Goal: Information Seeking & Learning: Learn about a topic

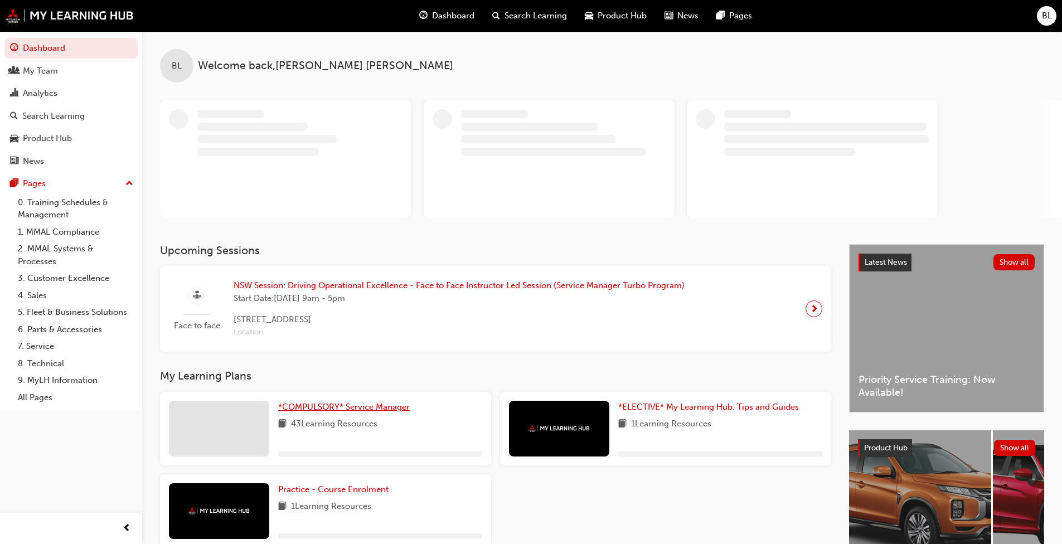
click at [370, 404] on span "*COMPULSORY* Service Manager" at bounding box center [344, 407] width 132 height 10
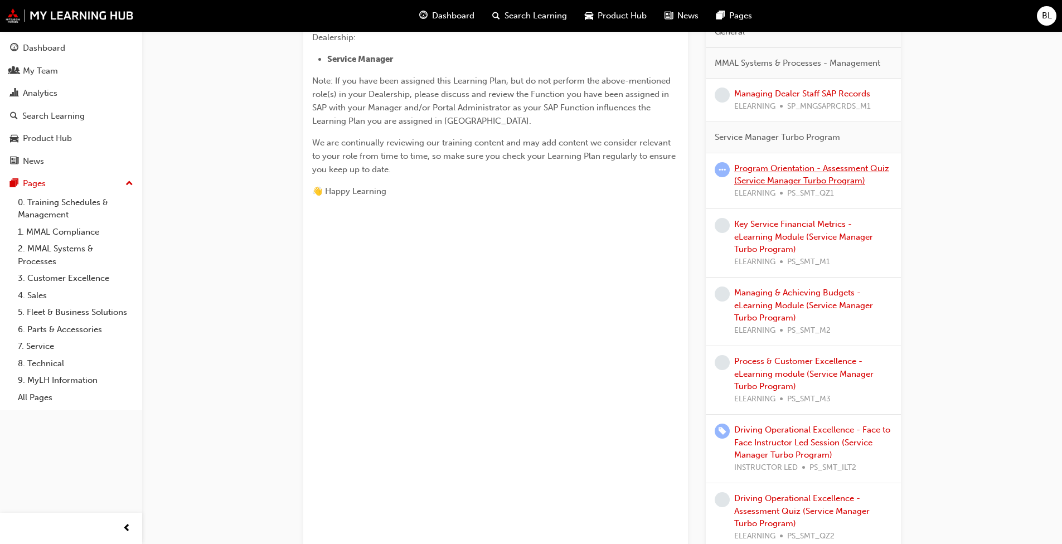
scroll to position [446, 0]
click at [557, 232] on link "Key Service Financial Metrics - eLearning Module (Service Manager Turbo Program)" at bounding box center [803, 233] width 139 height 35
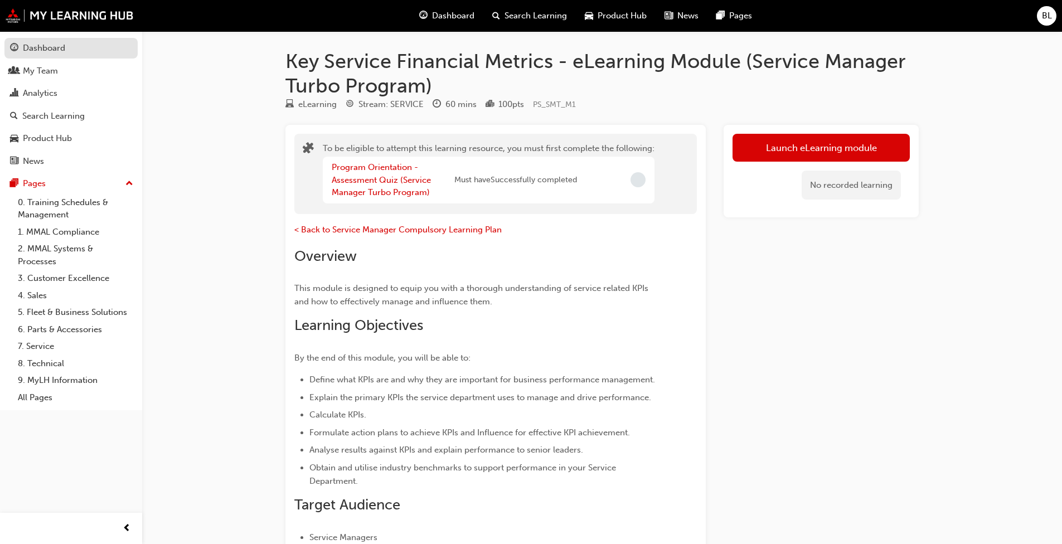
click at [60, 45] on div "Dashboard" at bounding box center [44, 48] width 42 height 13
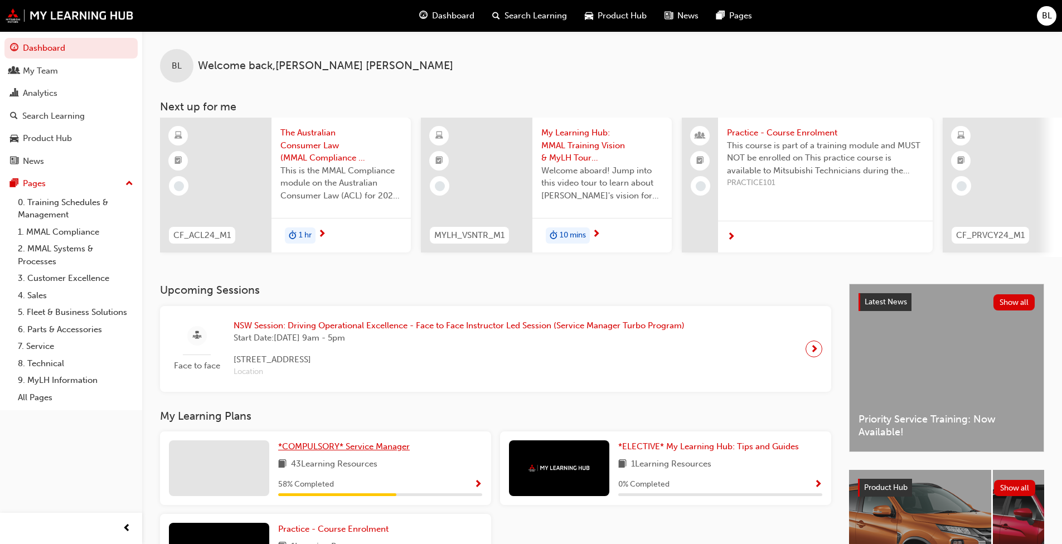
click at [340, 418] on span "*COMPULSORY* Service Manager" at bounding box center [344, 447] width 132 height 10
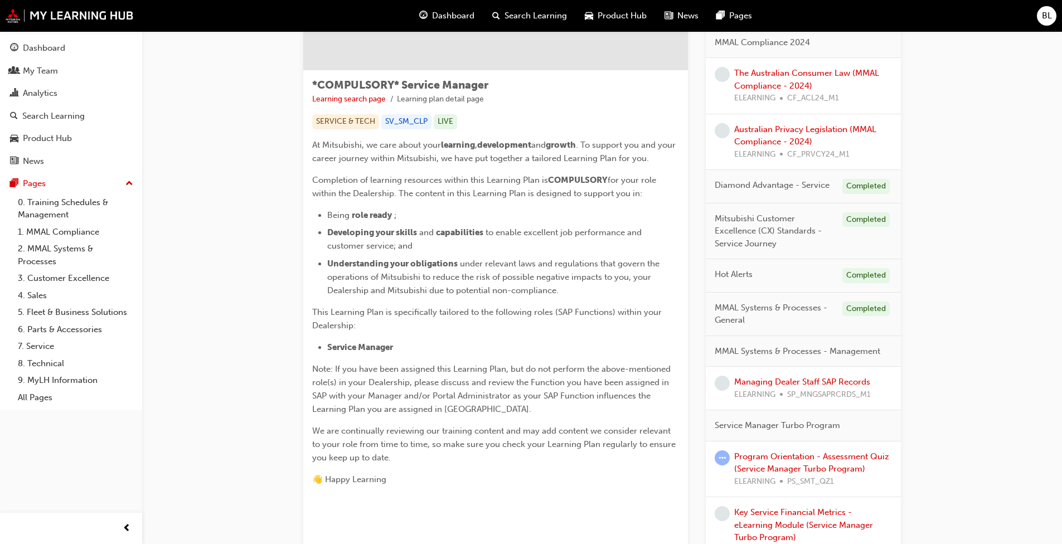
scroll to position [223, 0]
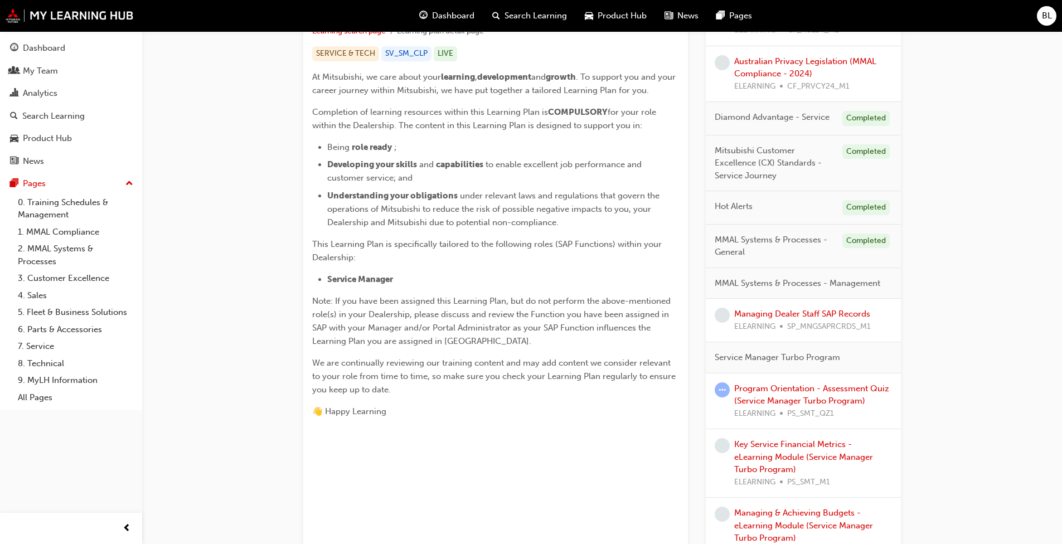
click at [557, 394] on div "Program Orientation - Assessment Quiz (Service Manager Turbo Program) ELEARNING…" at bounding box center [813, 402] width 158 height 38
click at [557, 392] on link "Program Orientation - Assessment Quiz (Service Manager Turbo Program)" at bounding box center [811, 395] width 155 height 23
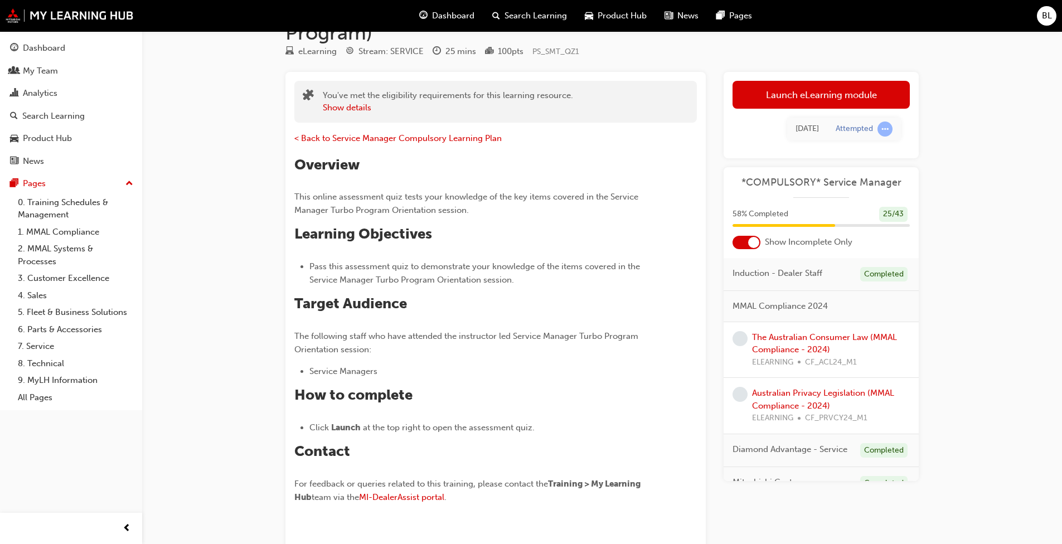
scroll to position [12, 0]
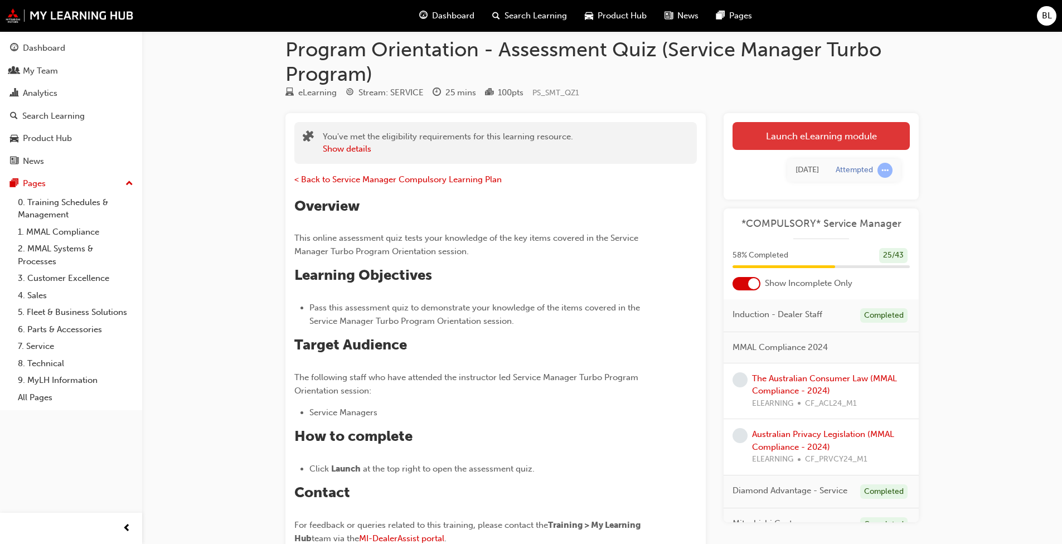
click at [557, 136] on link "Launch eLearning module" at bounding box center [821, 136] width 177 height 28
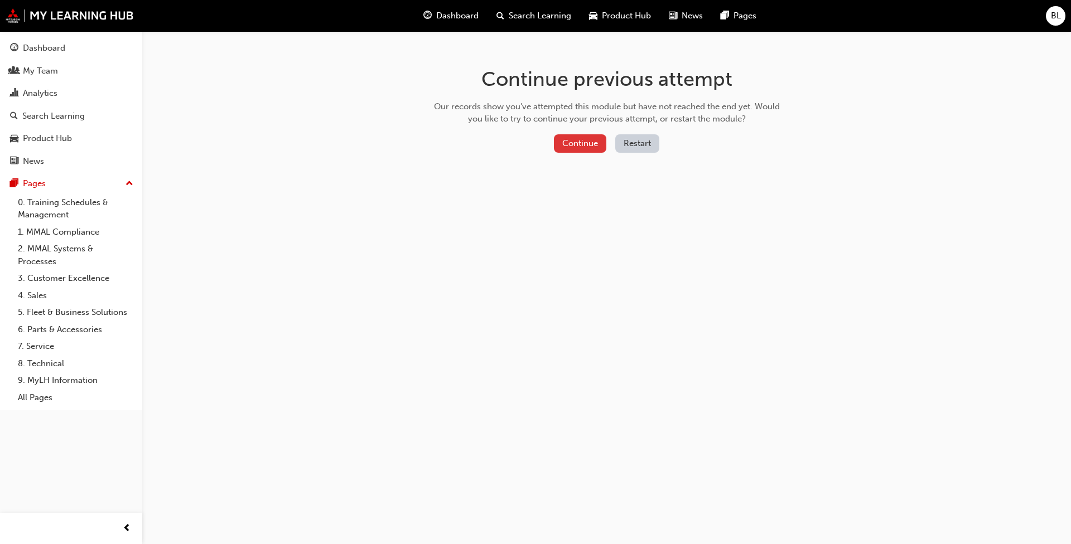
click at [557, 140] on button "Continue" at bounding box center [580, 143] width 52 height 18
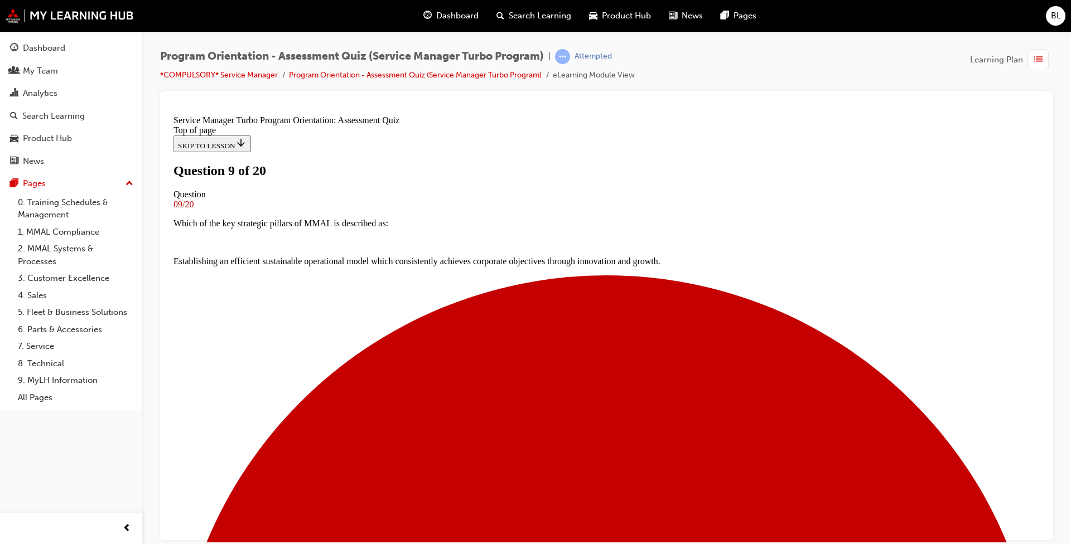
scroll to position [56, 0]
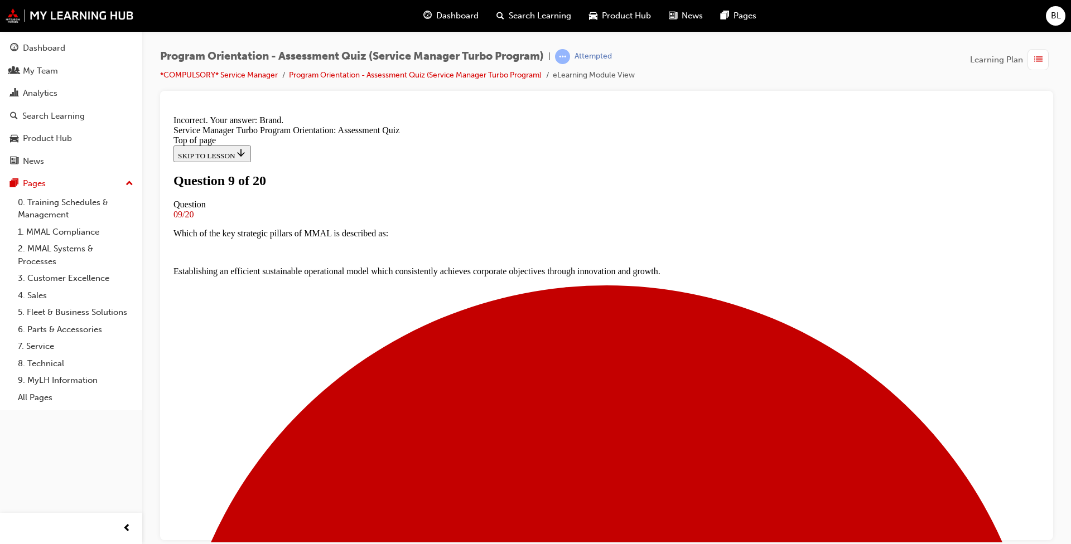
scroll to position [154, 0]
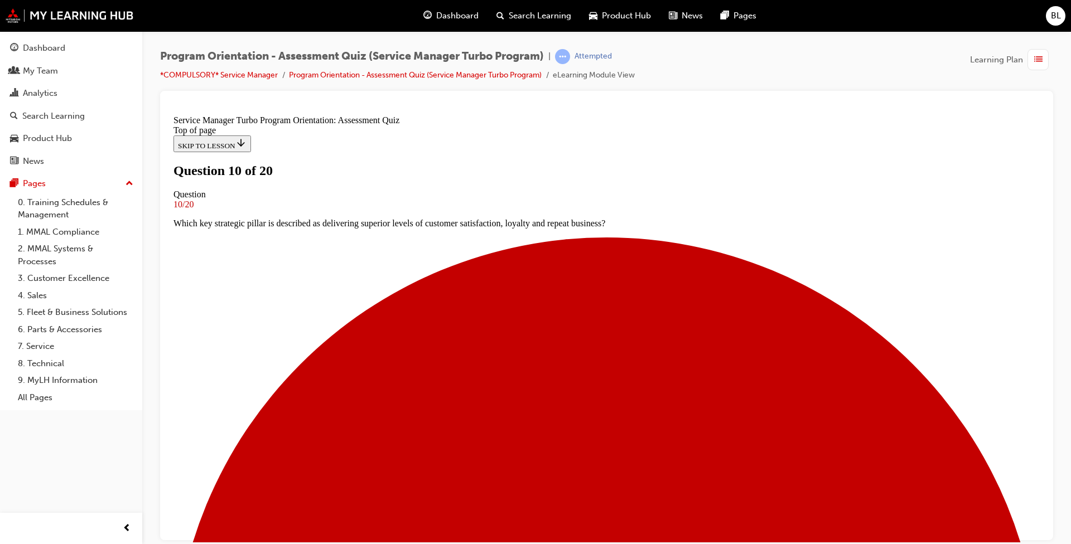
scroll to position [56, 0]
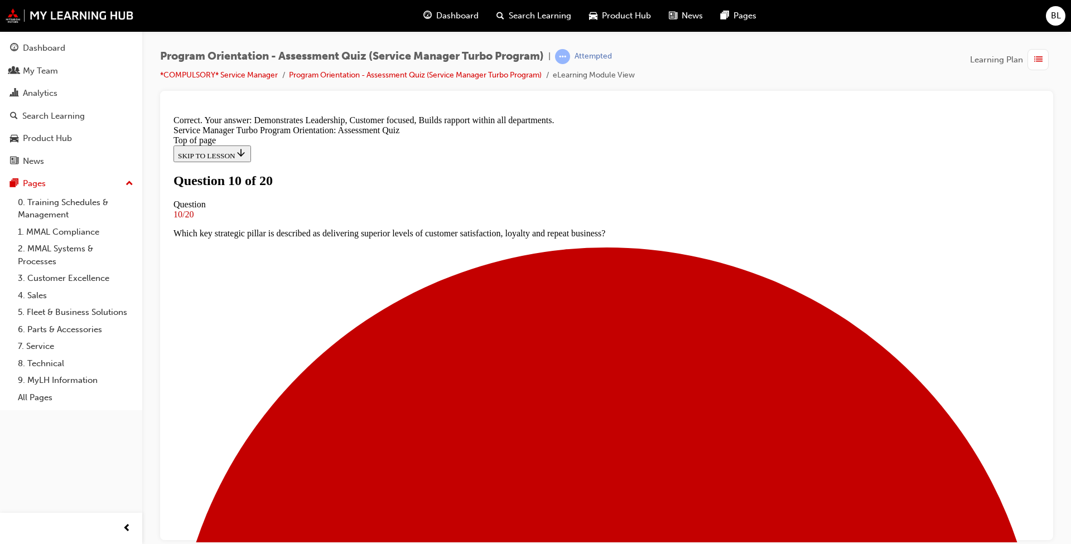
scroll to position [192, 0]
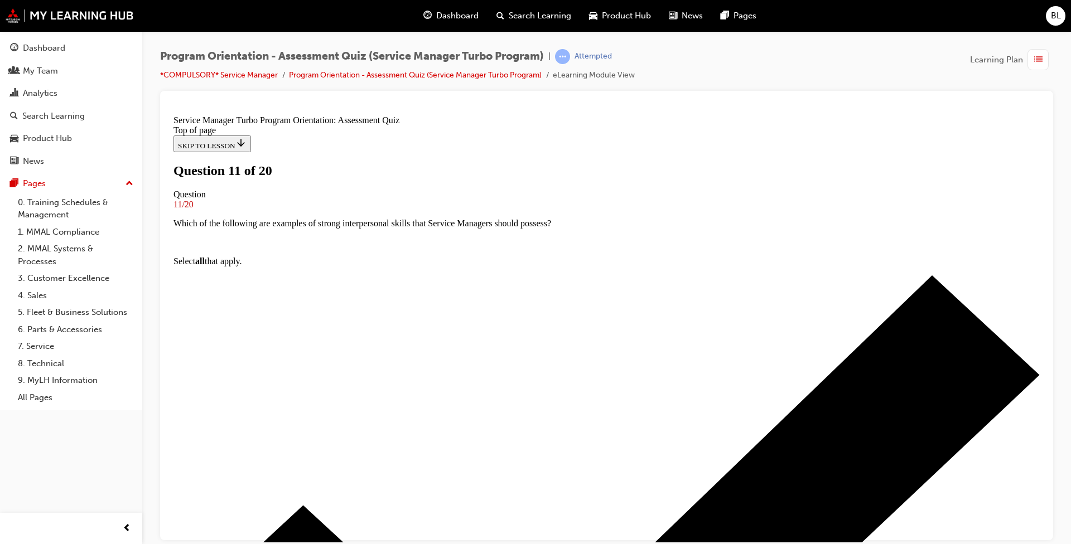
scroll to position [56, 0]
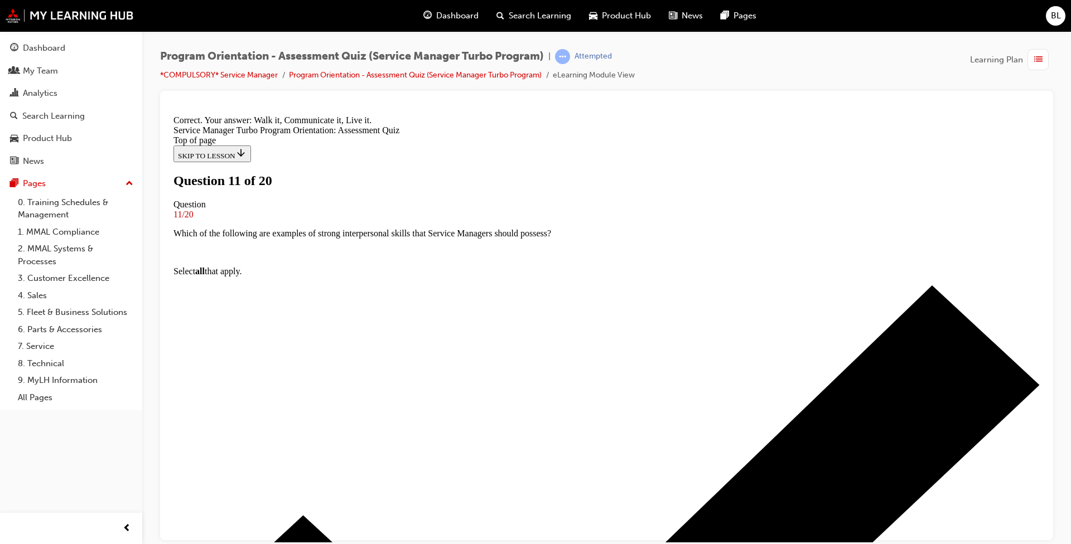
scroll to position [173, 0]
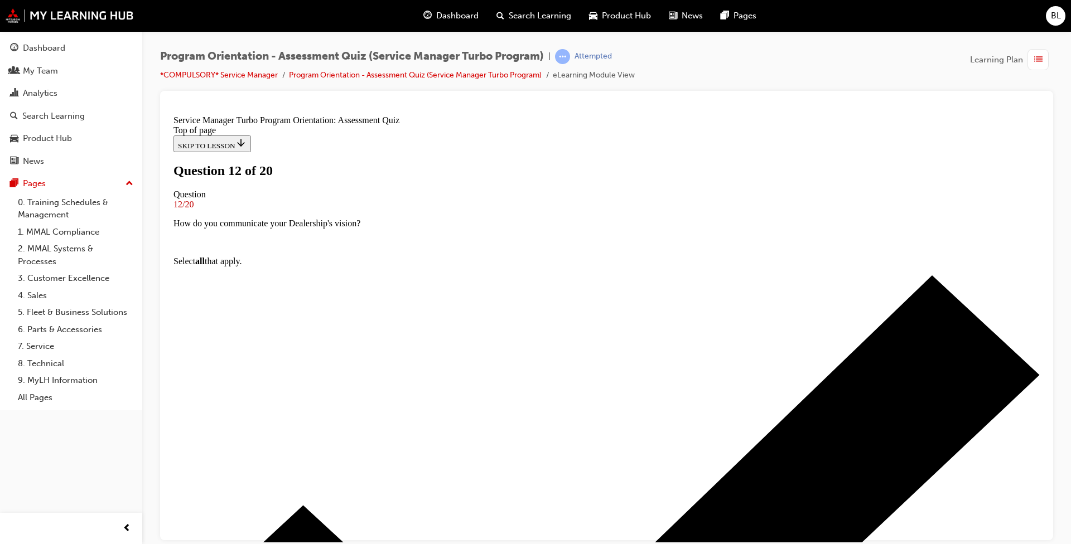
scroll to position [112, 0]
drag, startPoint x: 433, startPoint y: 397, endPoint x: 581, endPoint y: 463, distance: 161.5
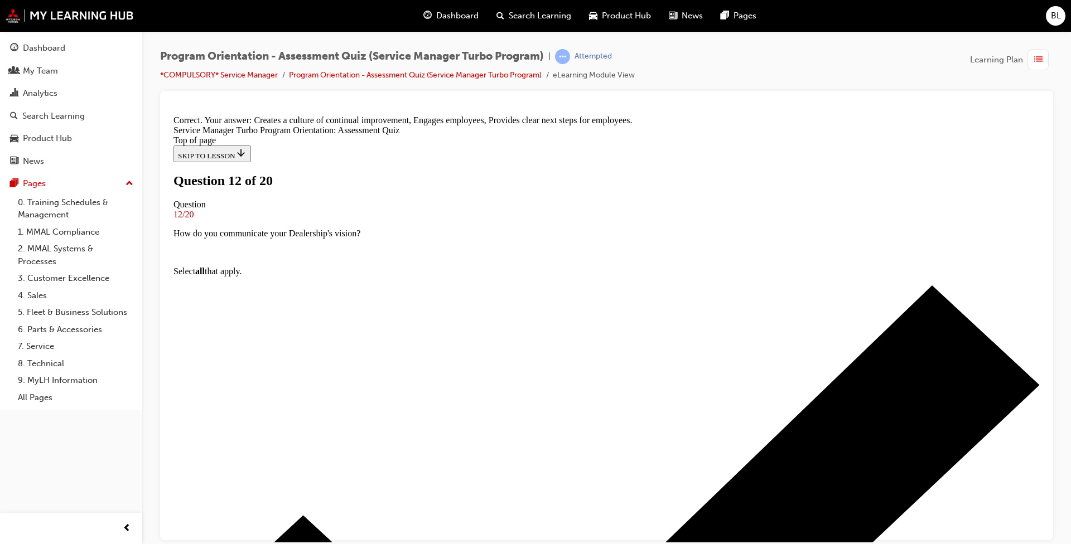
scroll to position [185, 0]
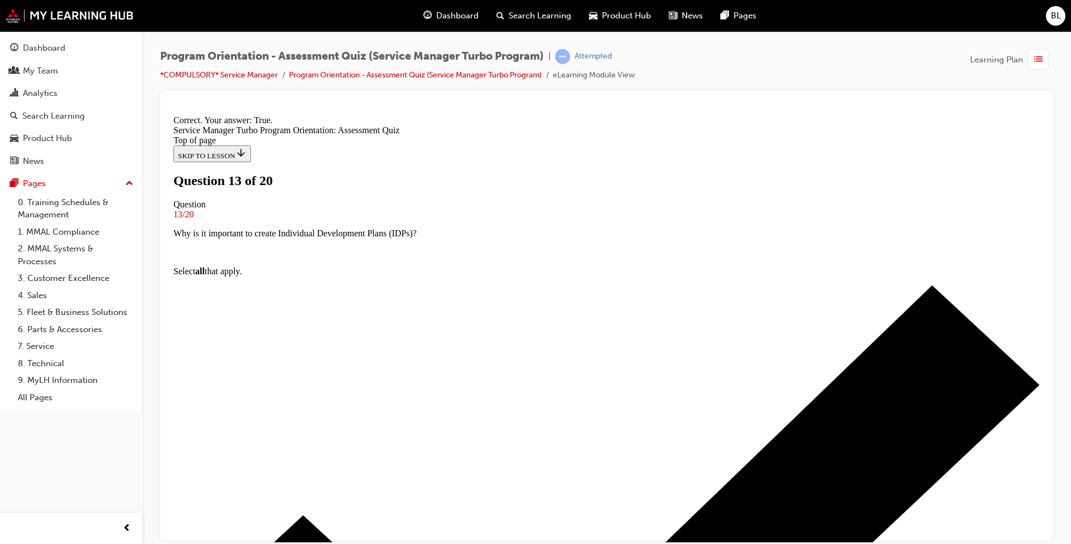
scroll to position [84, 0]
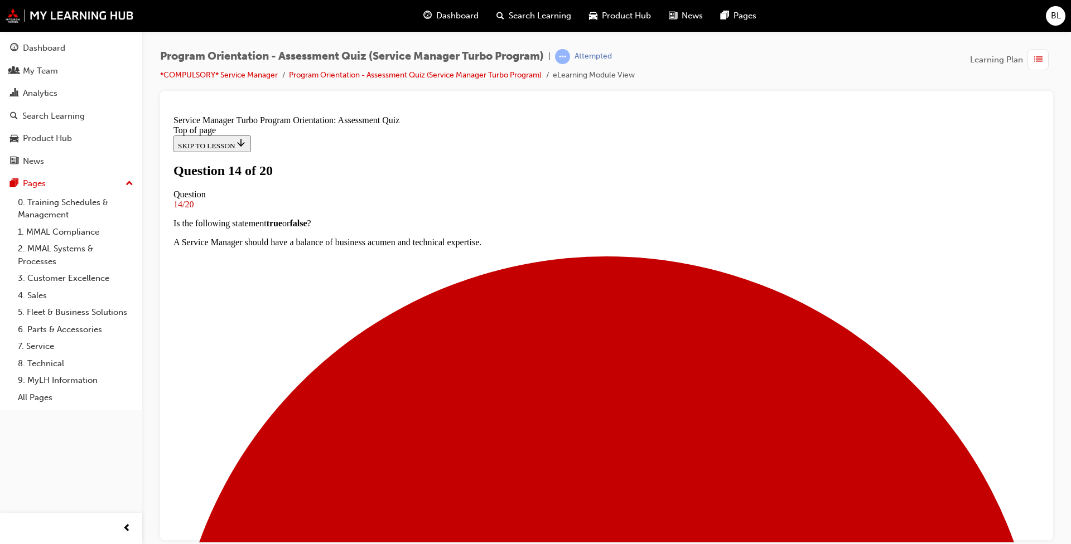
scroll to position [73, 0]
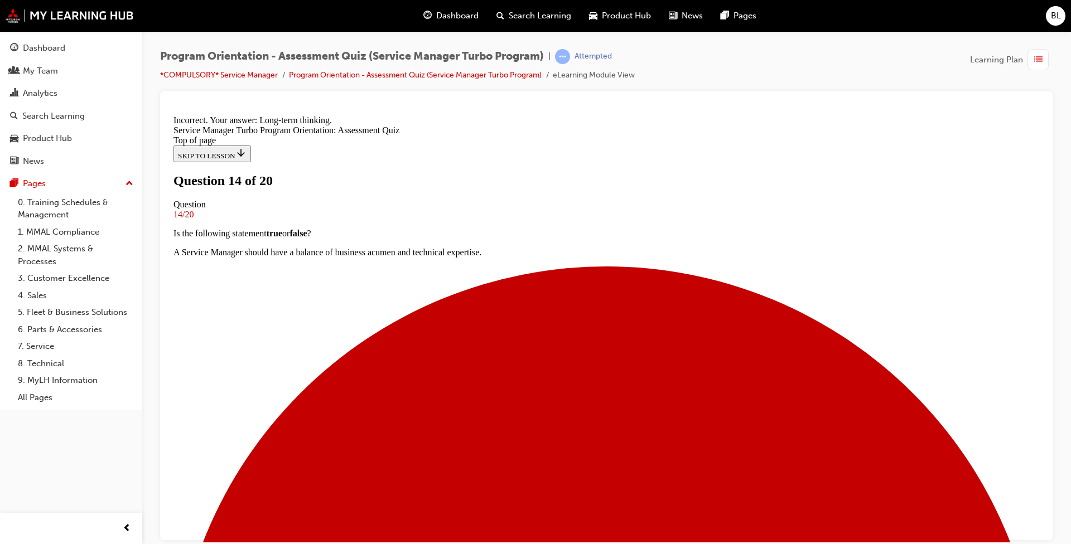
scroll to position [136, 0]
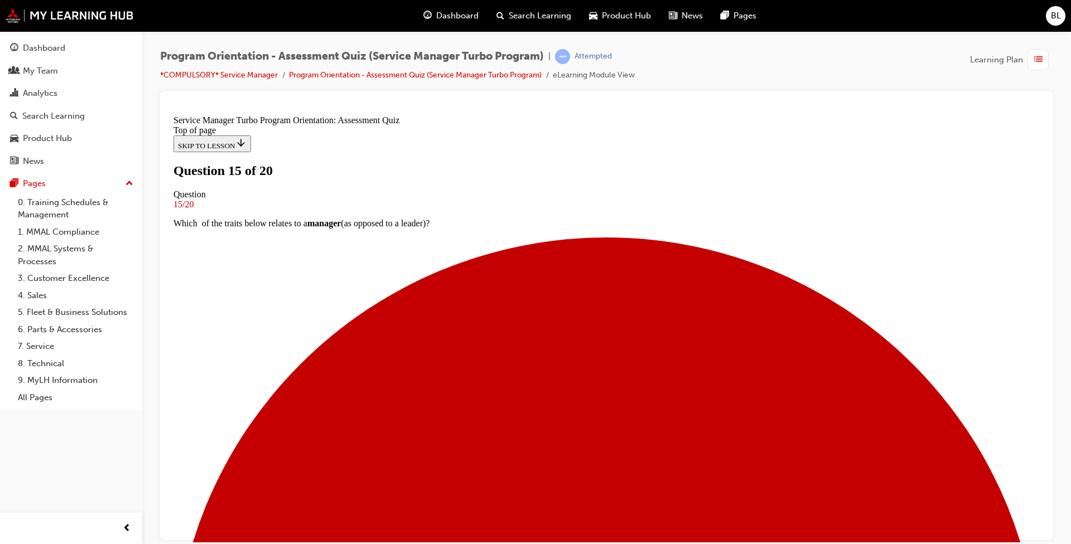
scroll to position [105, 0]
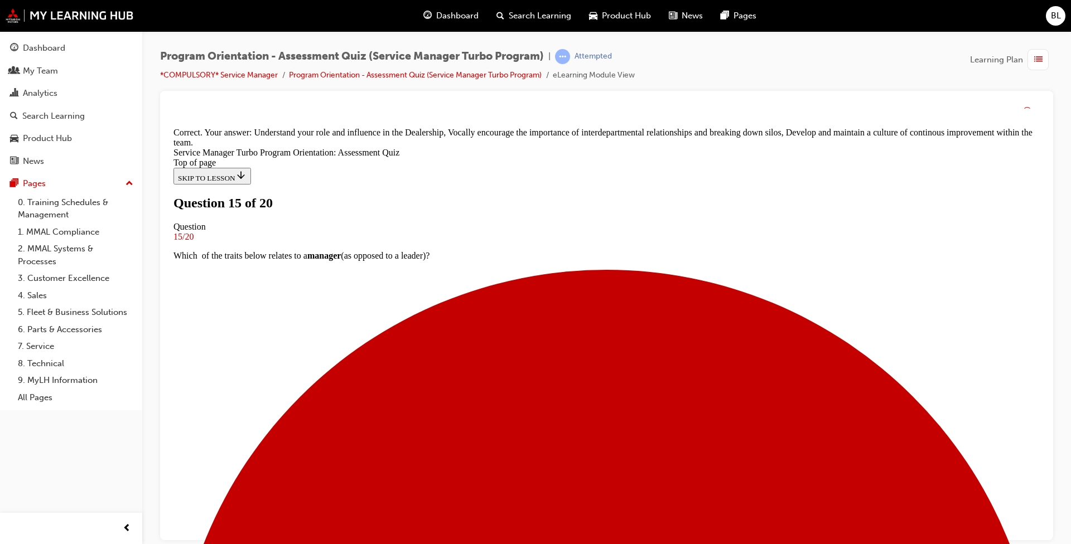
scroll to position [196, 0]
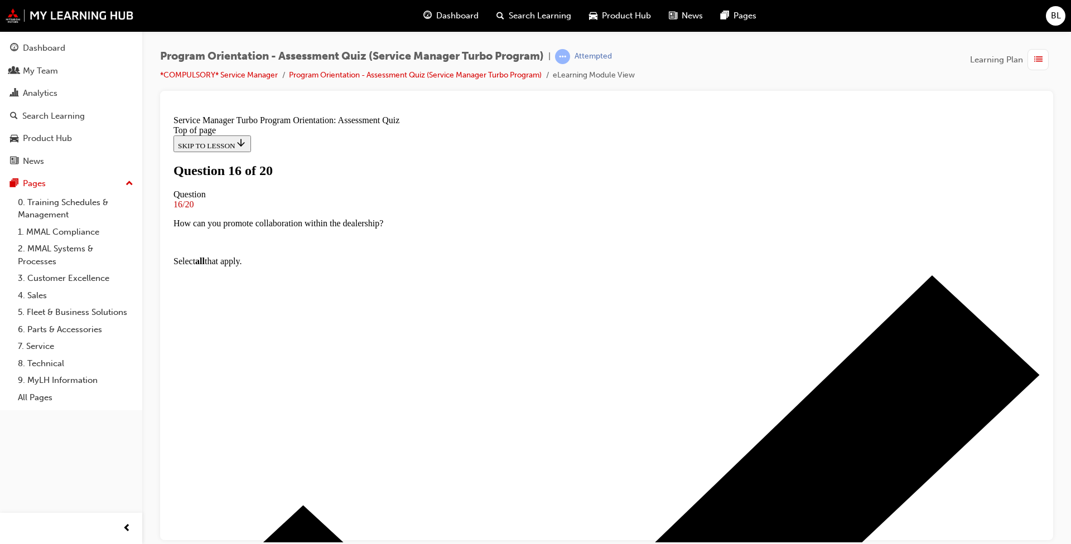
scroll to position [112, 0]
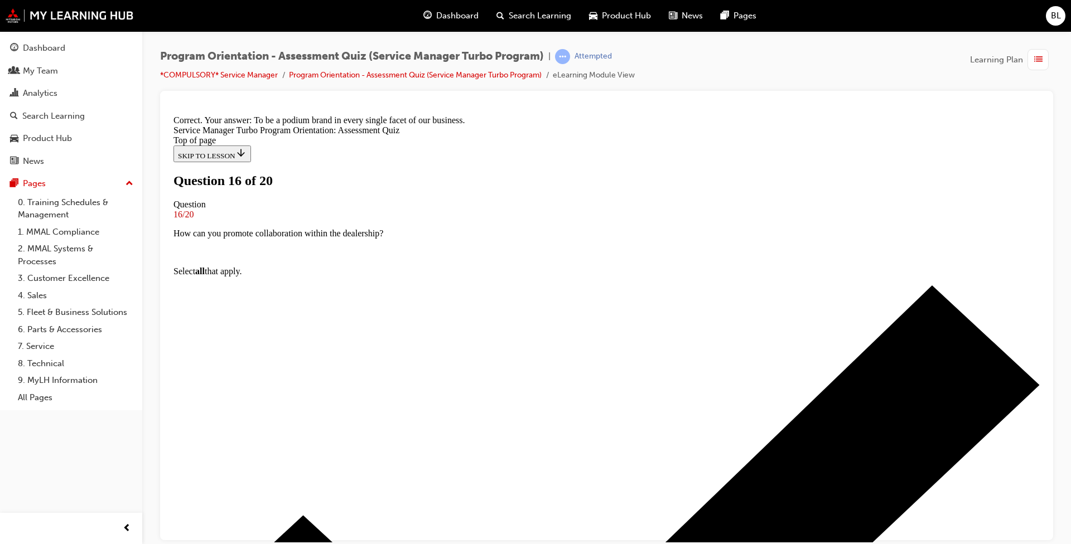
scroll to position [154, 0]
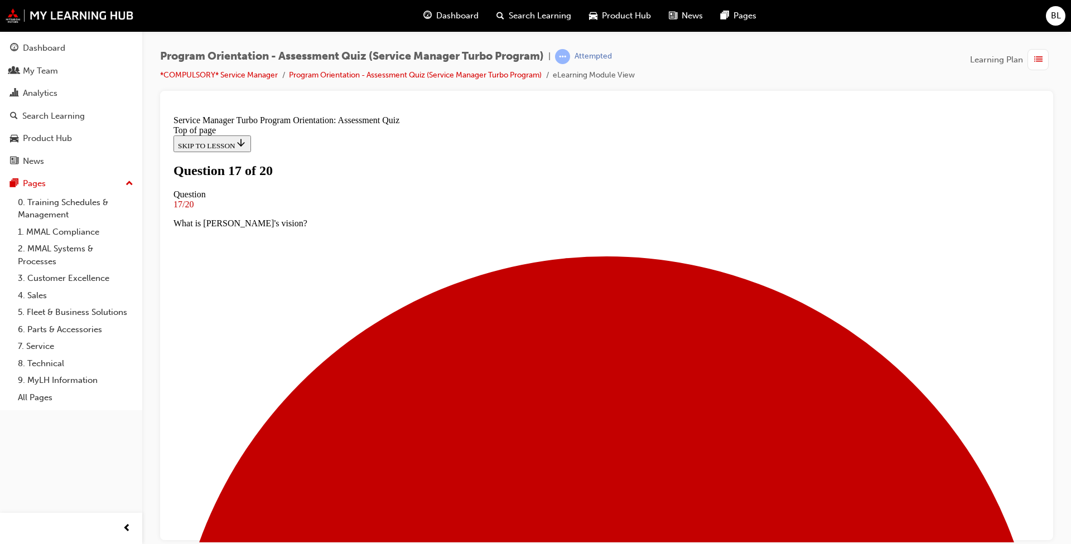
scroll to position [68, 0]
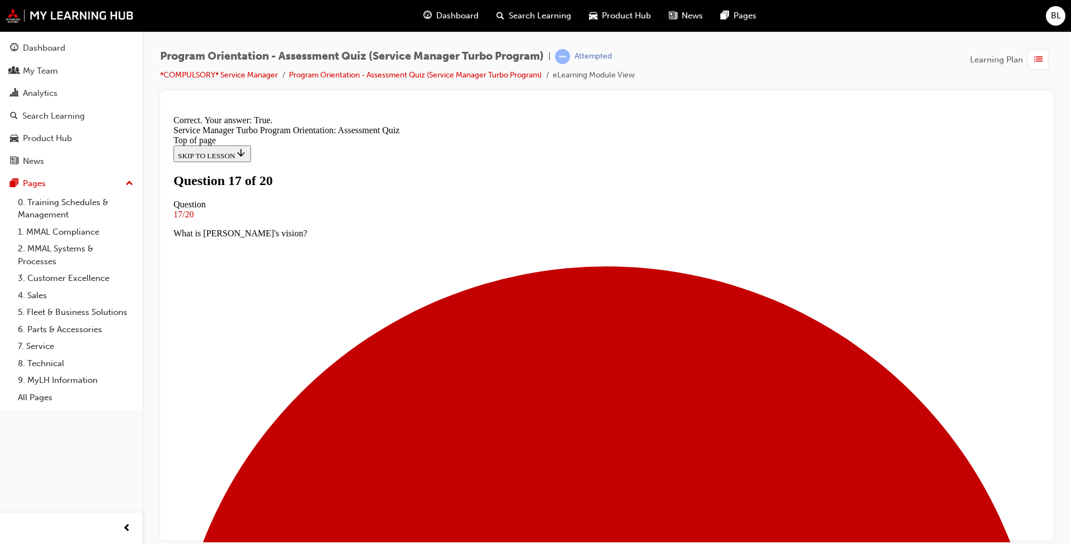
scroll to position [103, 0]
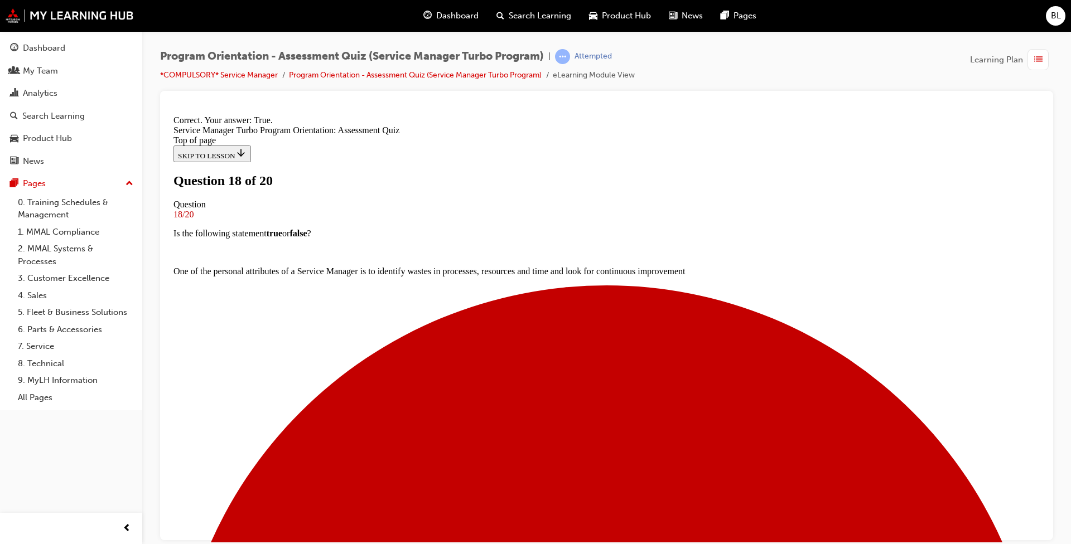
scroll to position [103, 0]
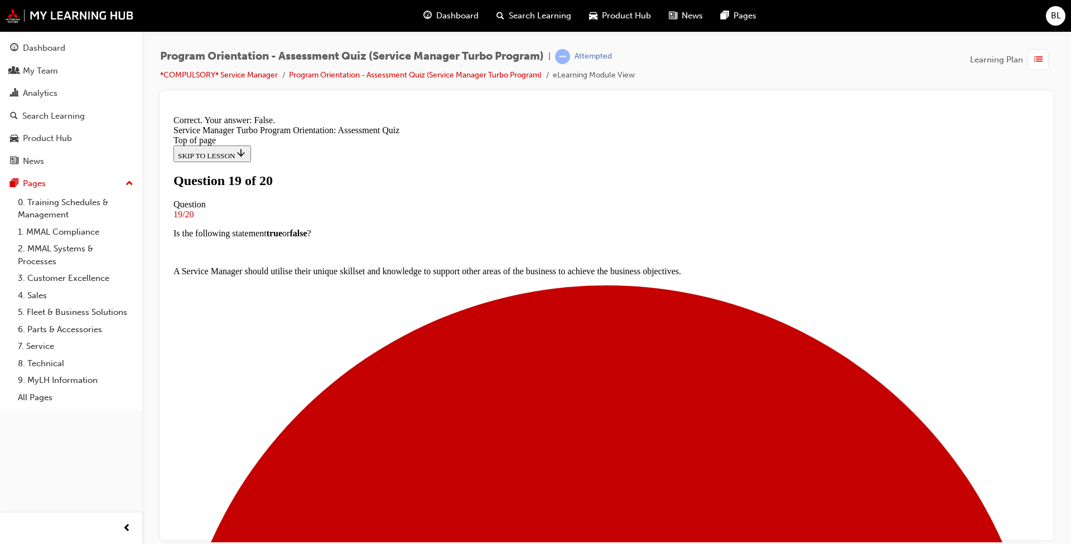
scroll to position [84, 0]
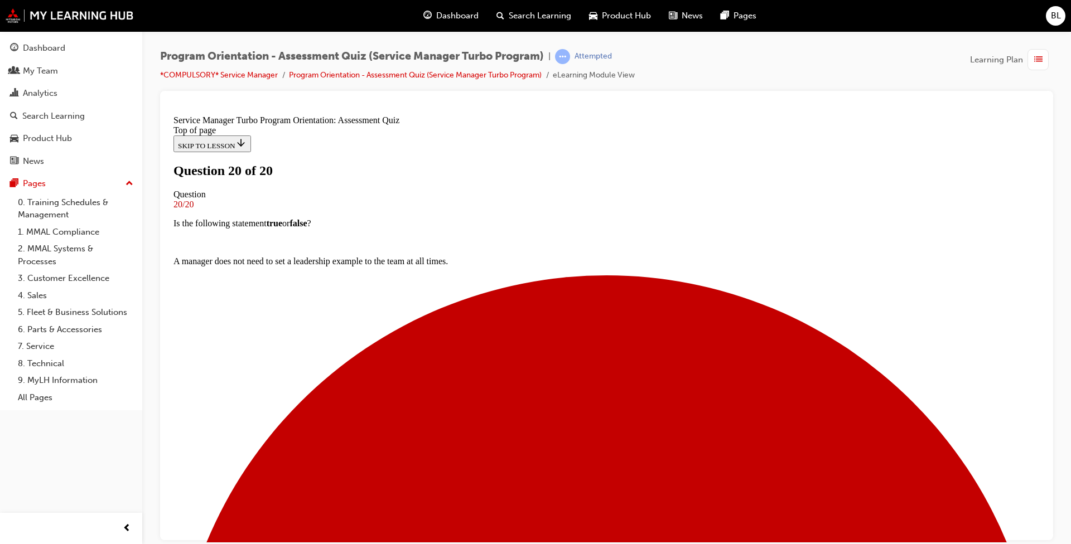
scroll to position [152, 0]
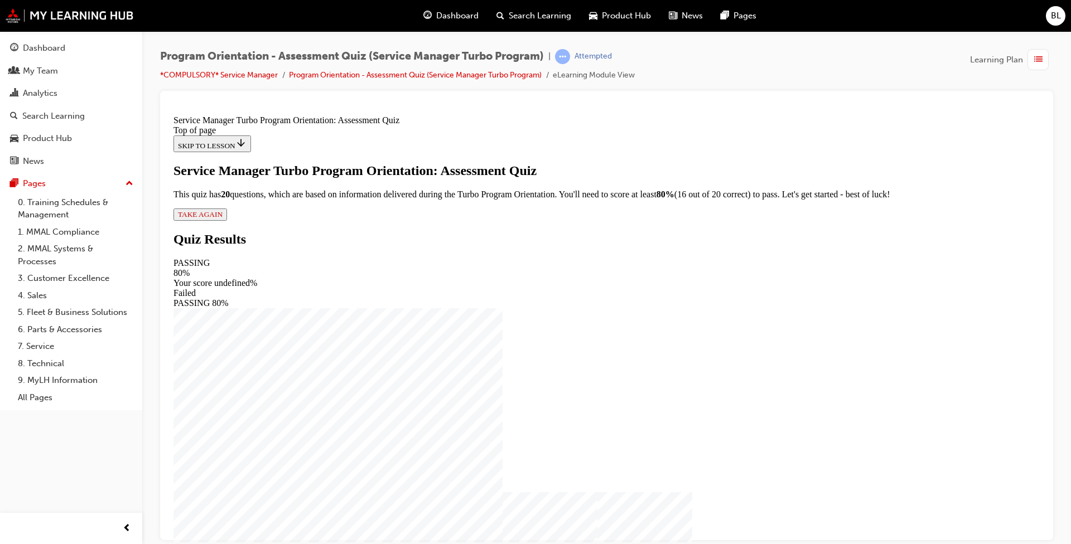
scroll to position [1, 0]
click at [223, 218] on span "TAKE AGAIN" at bounding box center [200, 214] width 45 height 8
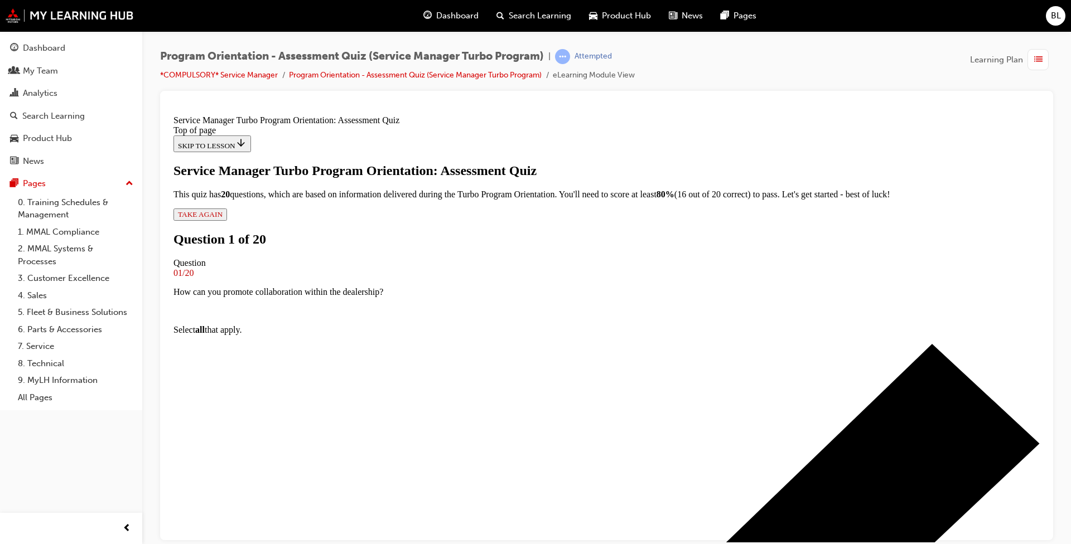
scroll to position [113, 0]
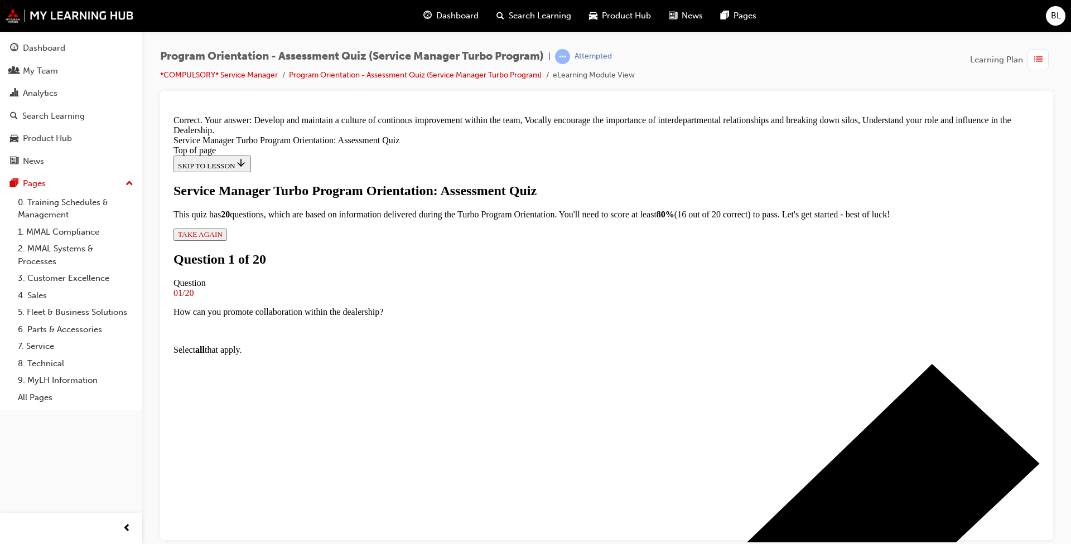
scroll to position [196, 0]
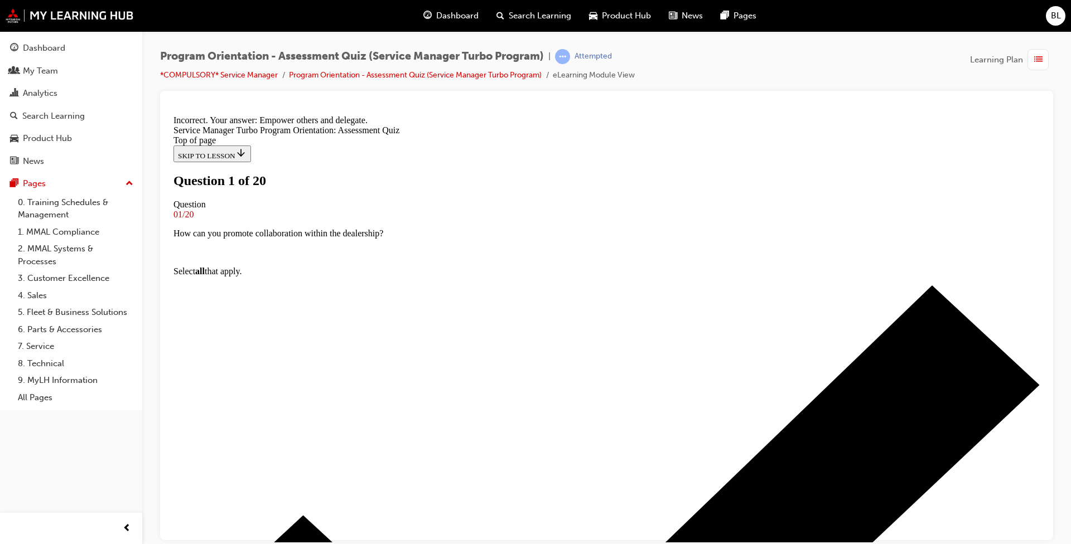
scroll to position [136, 0]
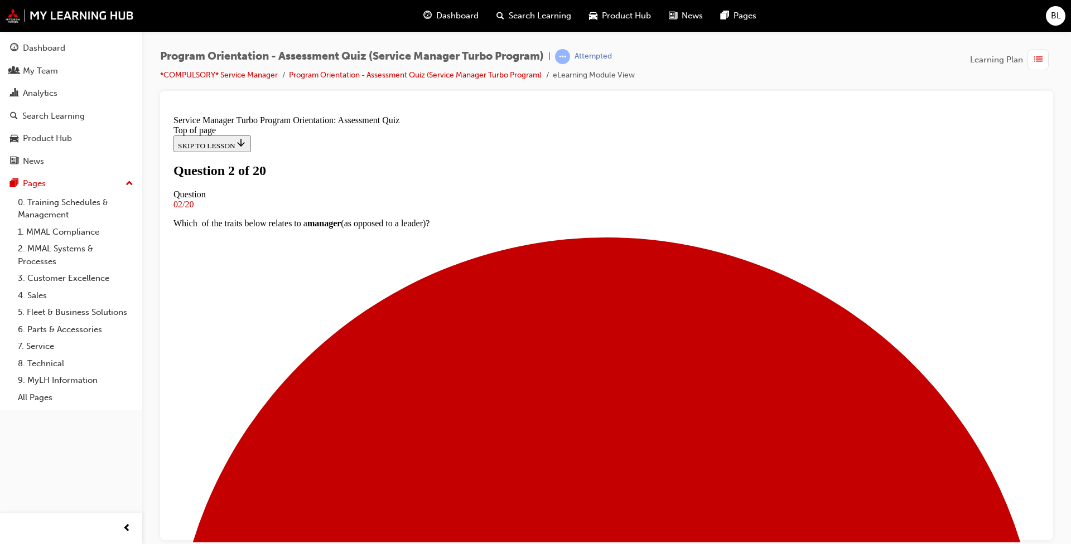
scroll to position [56, 0]
drag, startPoint x: 434, startPoint y: 412, endPoint x: 442, endPoint y: 369, distance: 43.0
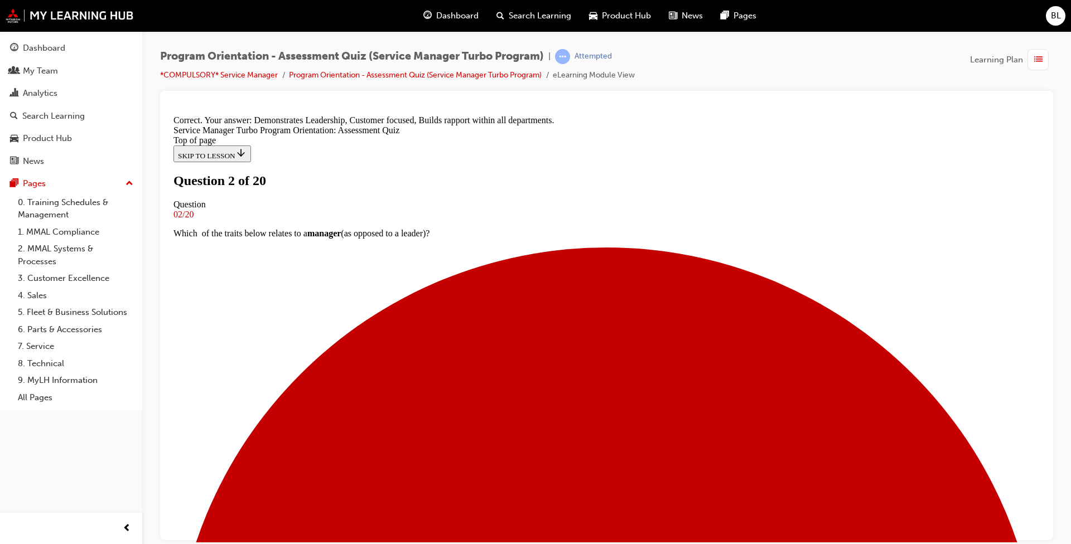
scroll to position [192, 0]
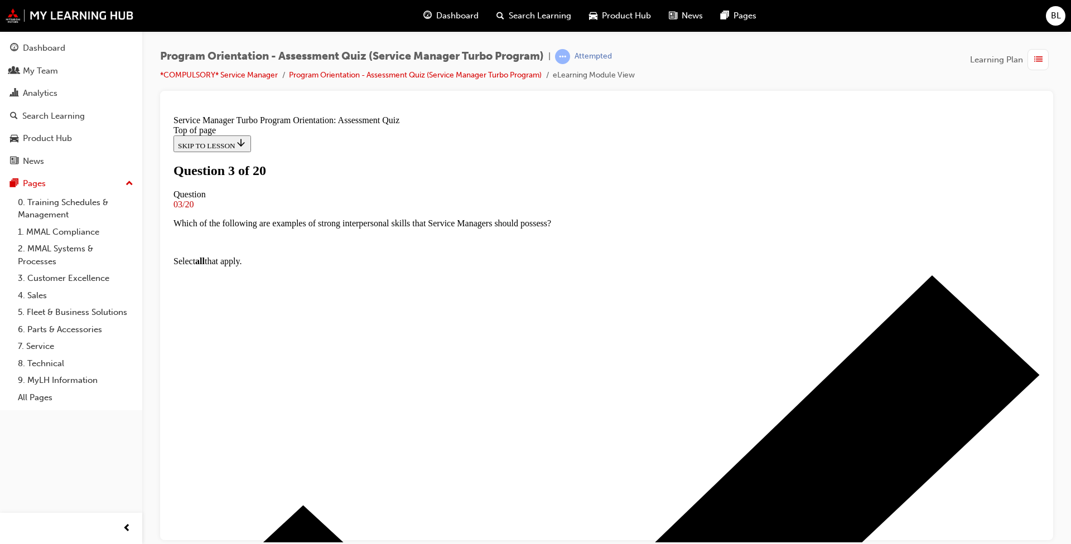
scroll to position [87, 0]
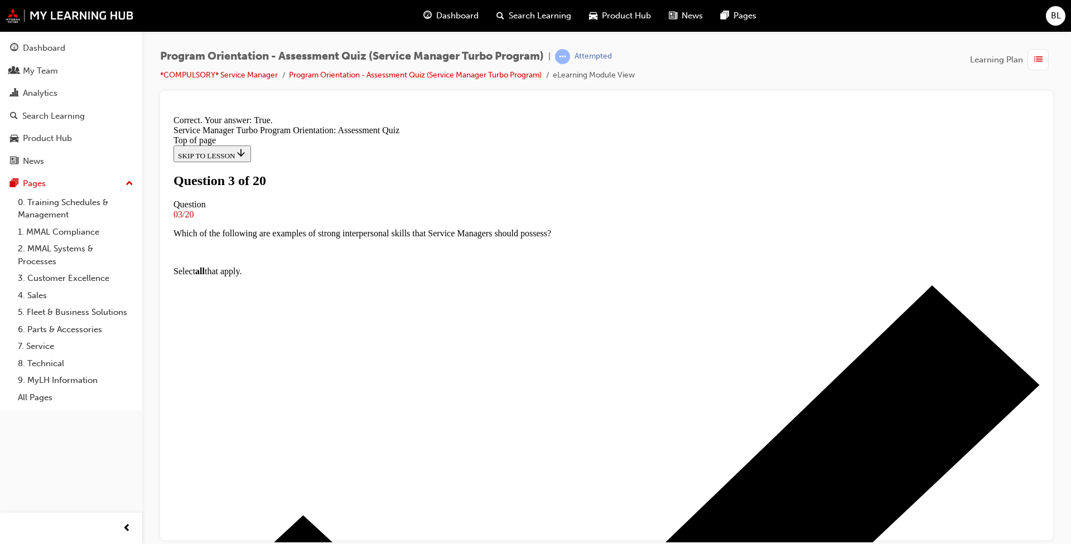
scroll to position [122, 0]
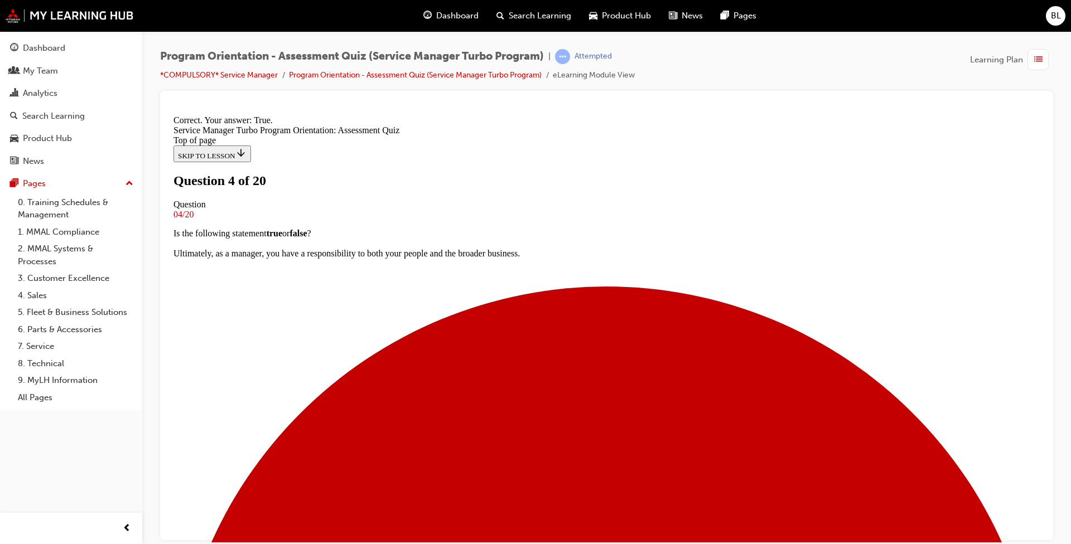
scroll to position [103, 0]
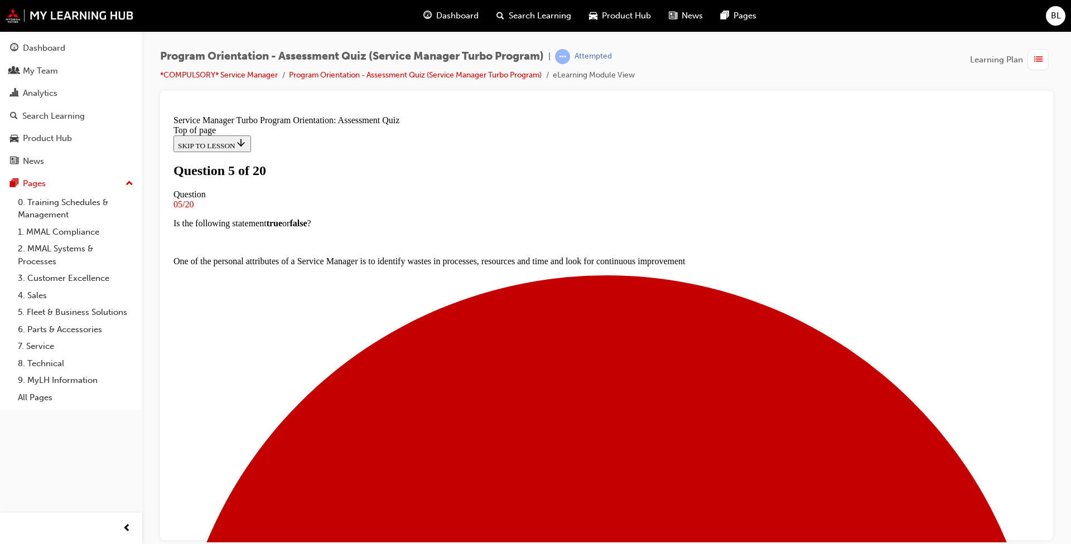
scroll to position [112, 0]
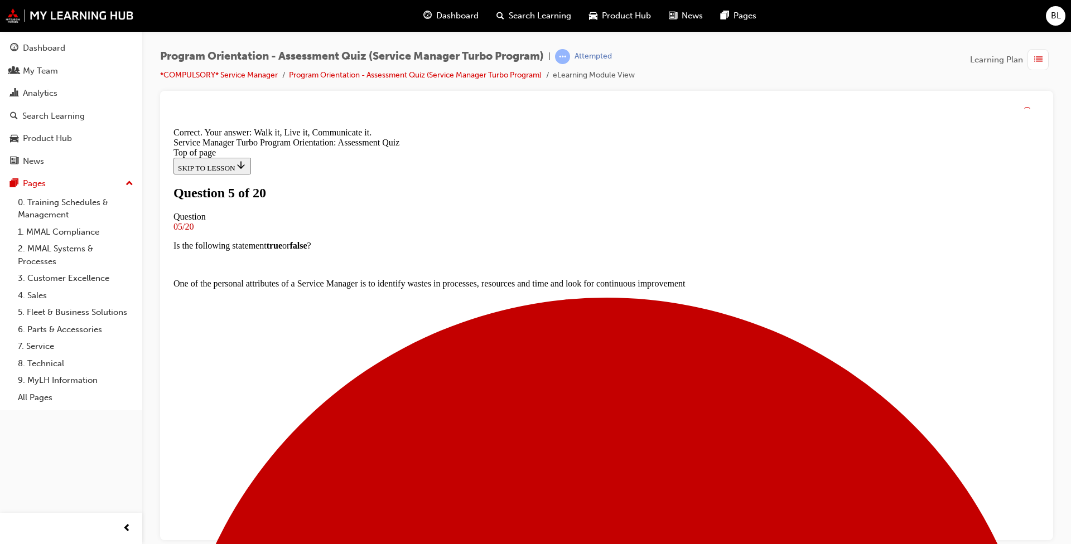
scroll to position [173, 0]
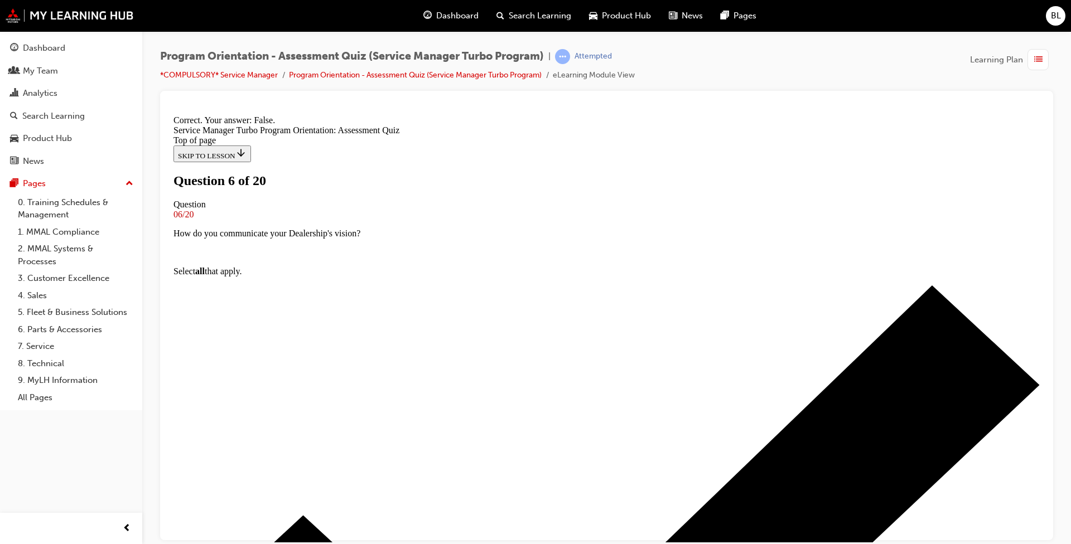
scroll to position [84, 0]
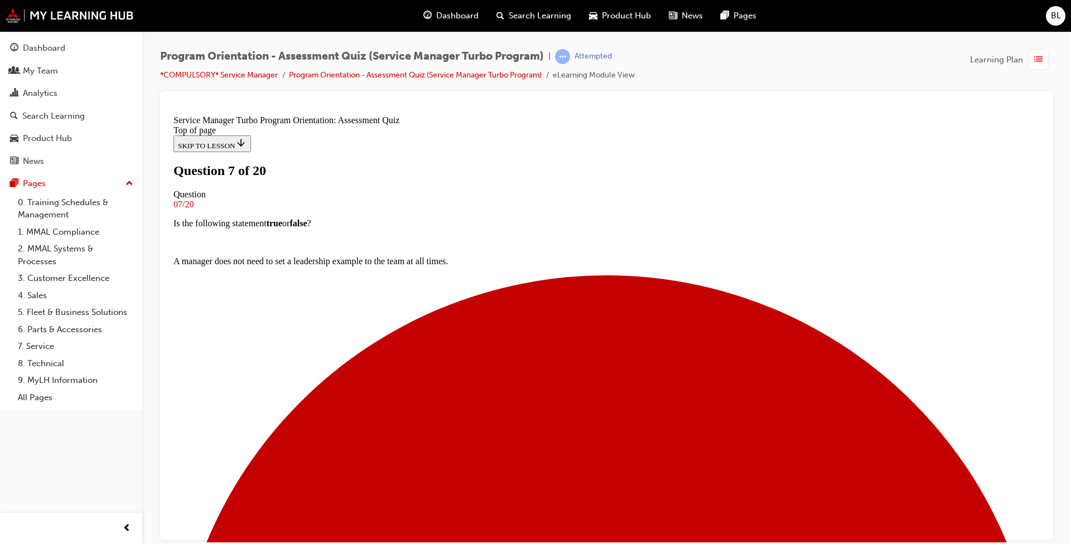
scroll to position [49, 0]
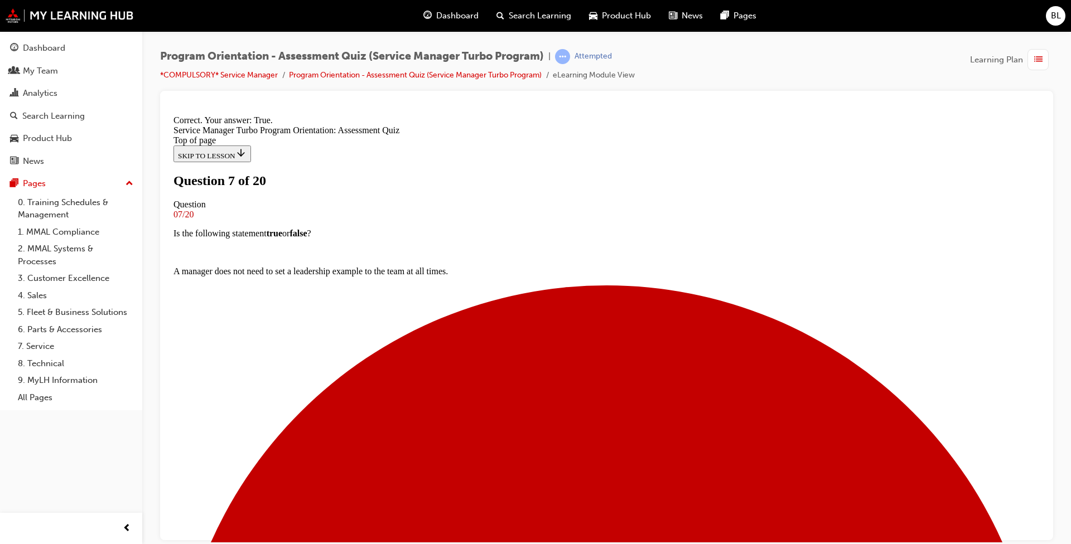
scroll to position [84, 0]
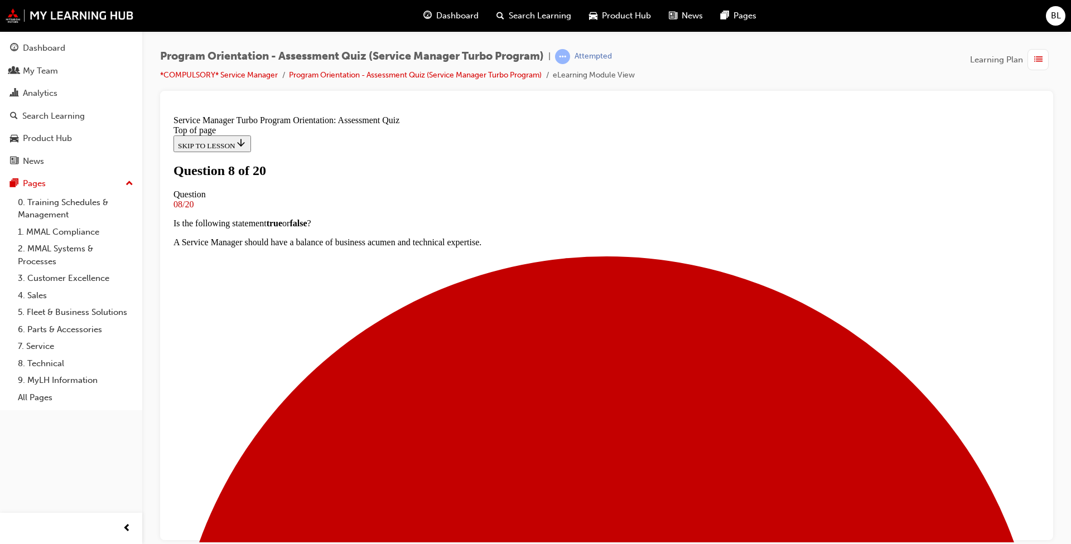
scroll to position [73, 0]
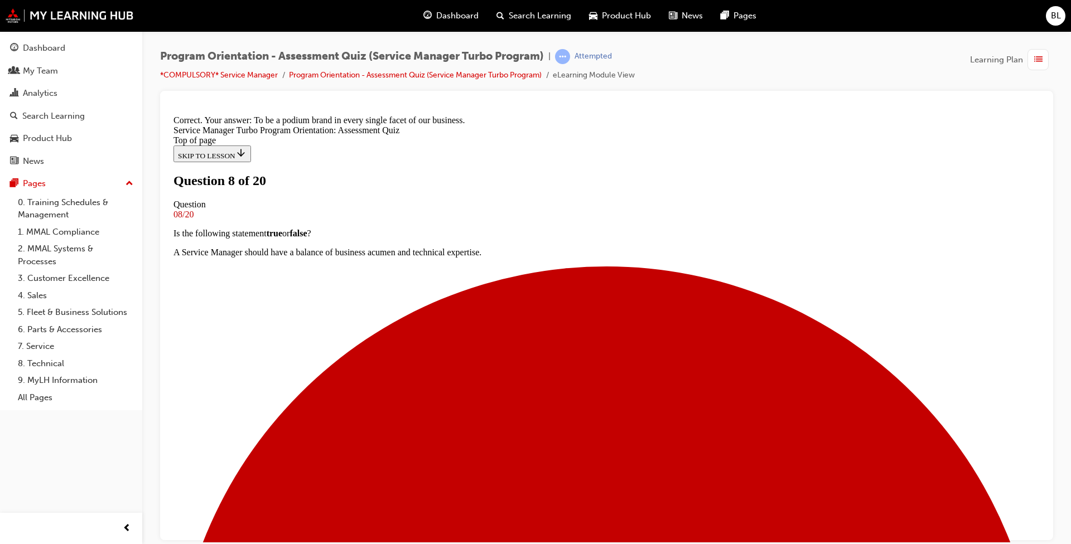
scroll to position [154, 0]
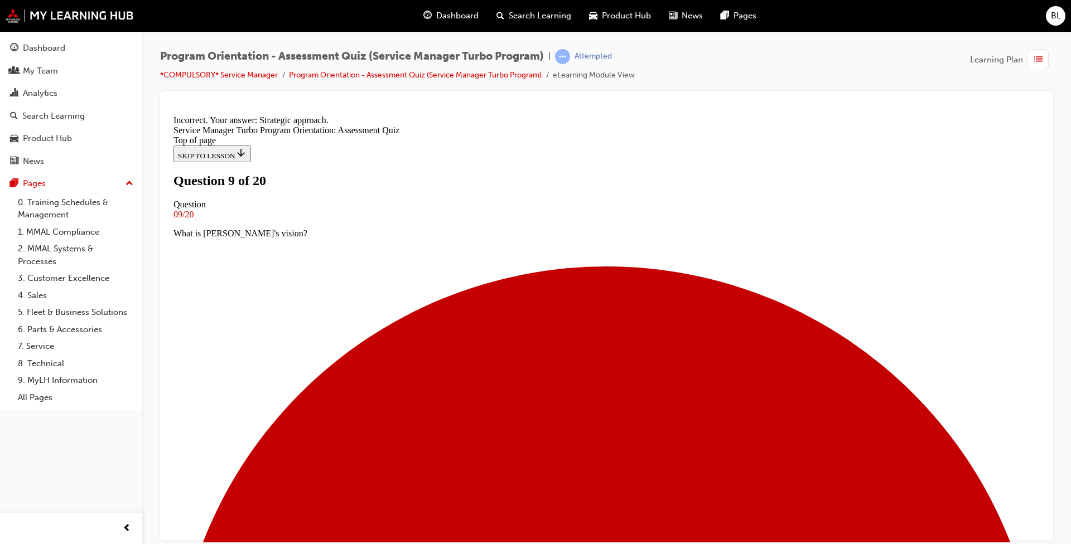
scroll to position [136, 0]
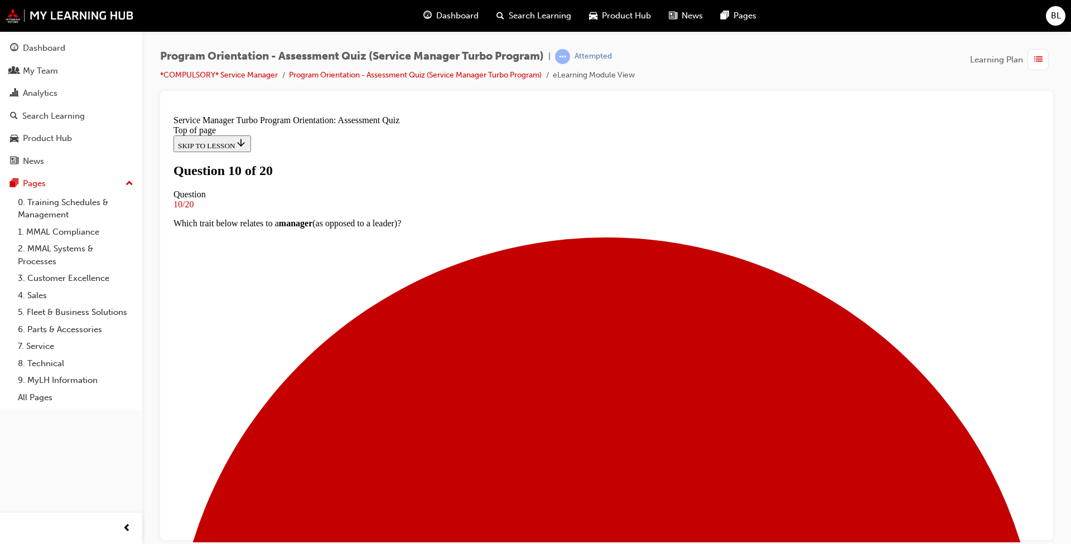
scroll to position [56, 0]
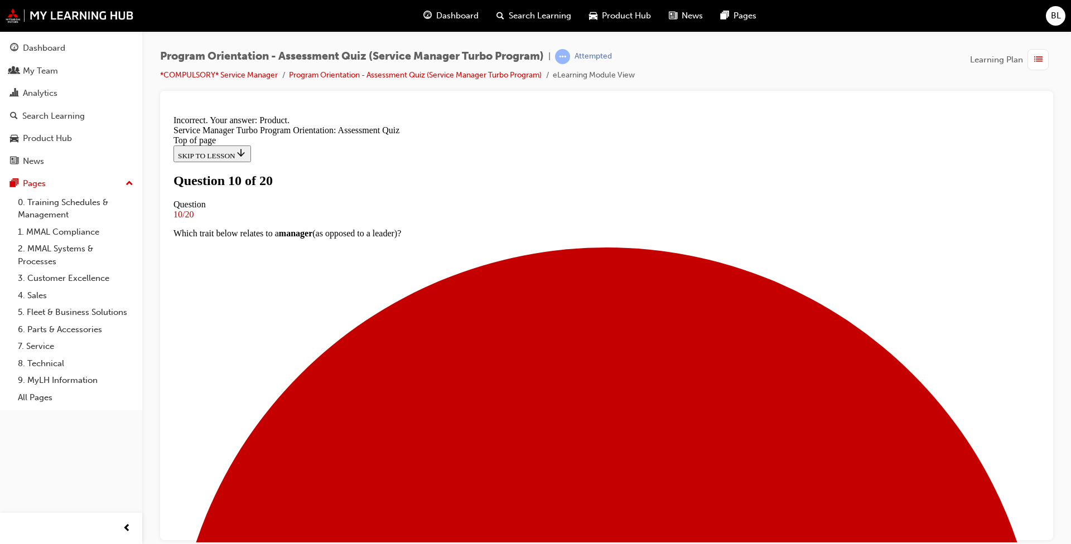
scroll to position [173, 0]
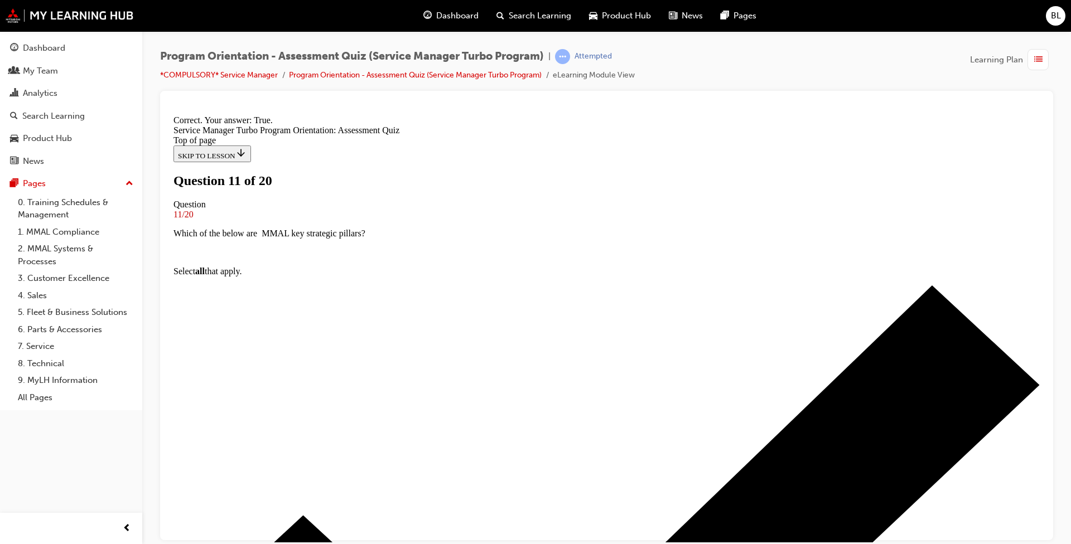
scroll to position [103, 0]
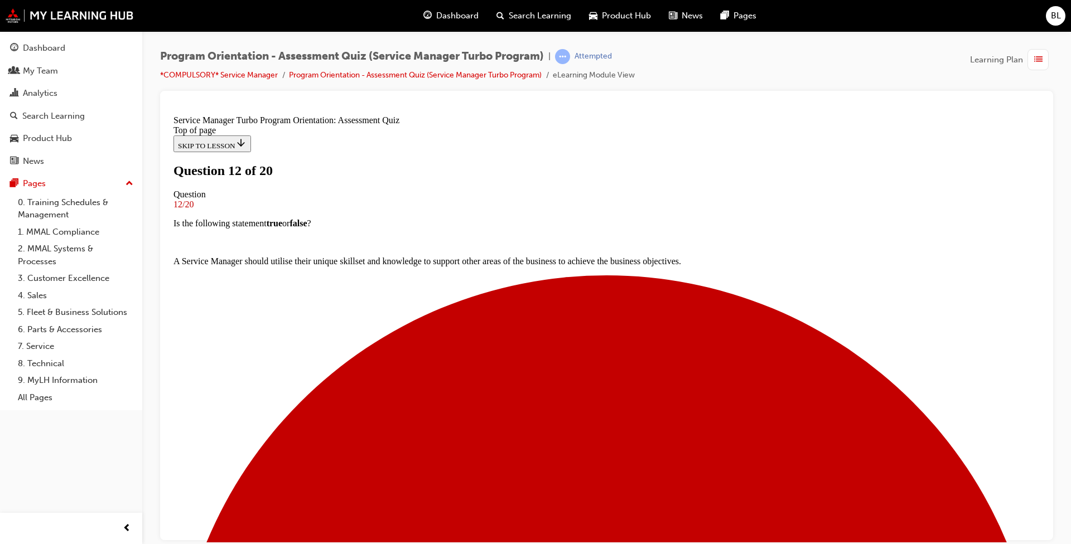
scroll to position [56, 0]
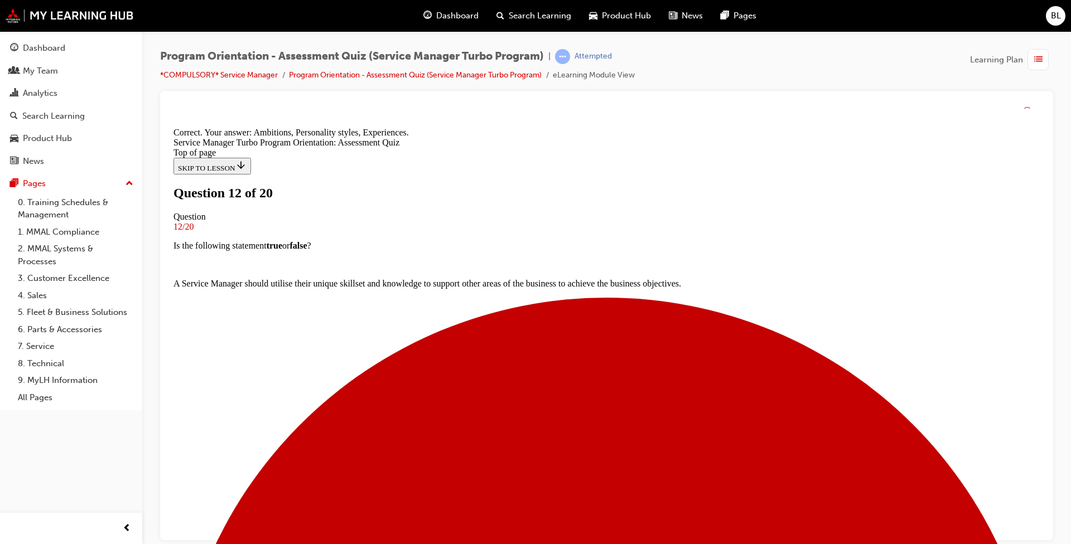
scroll to position [192, 0]
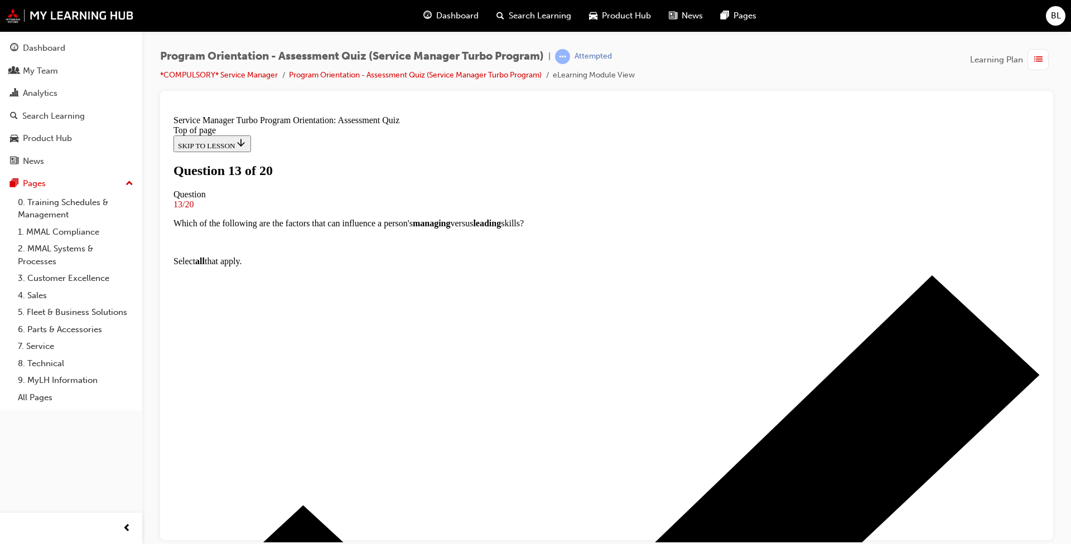
scroll to position [112, 0]
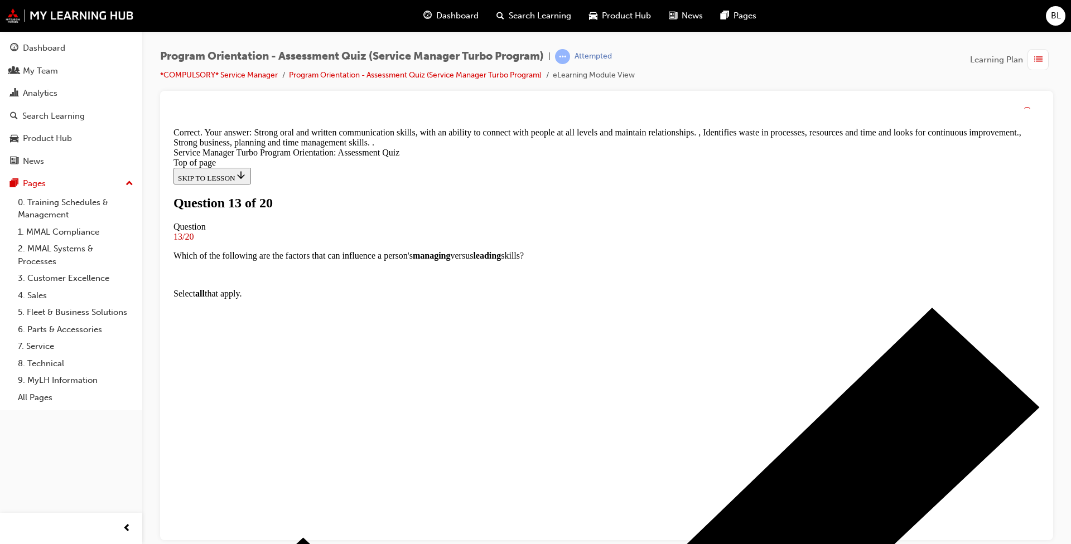
scroll to position [196, 0]
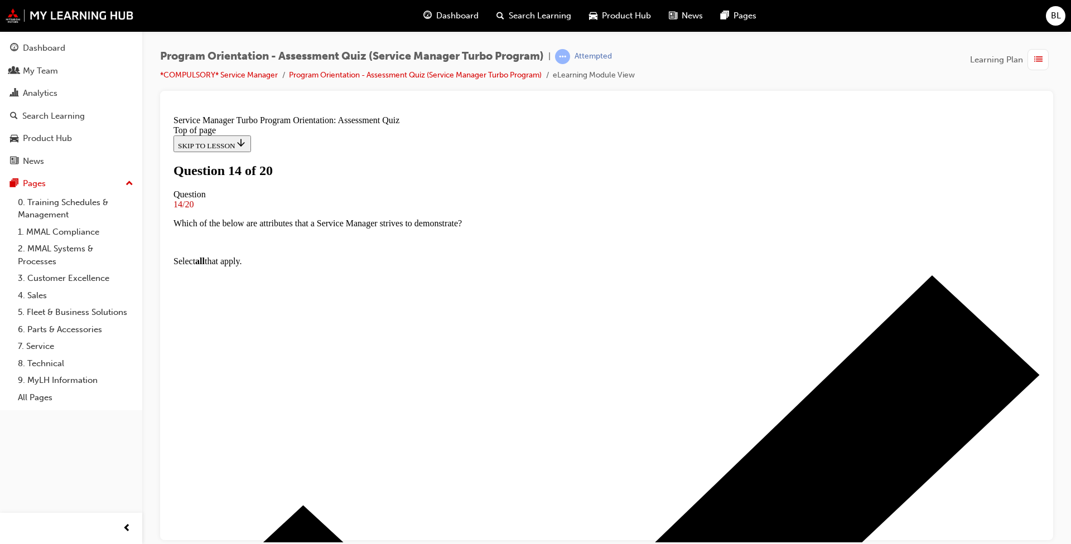
scroll to position [56, 0]
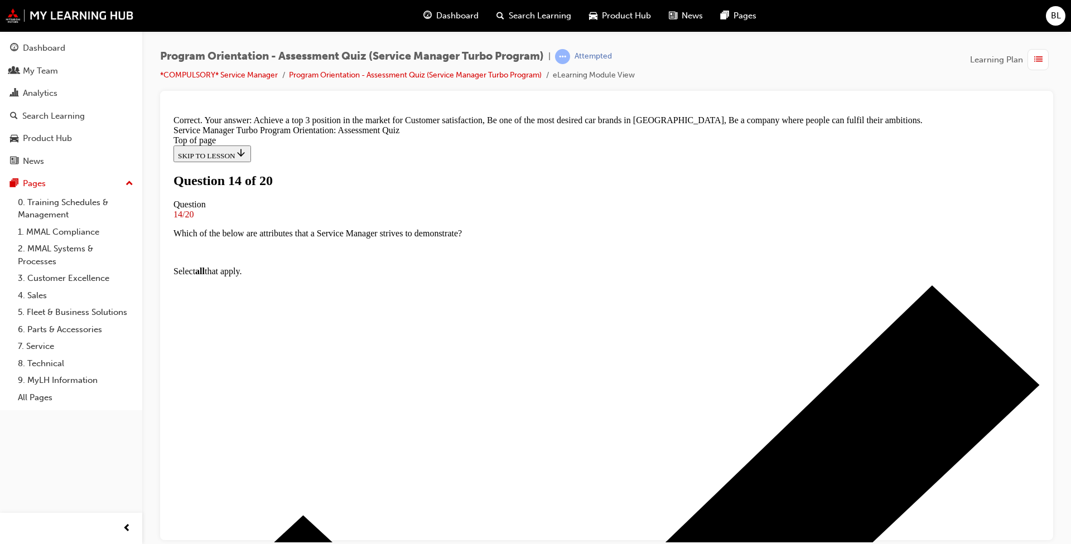
scroll to position [173, 0]
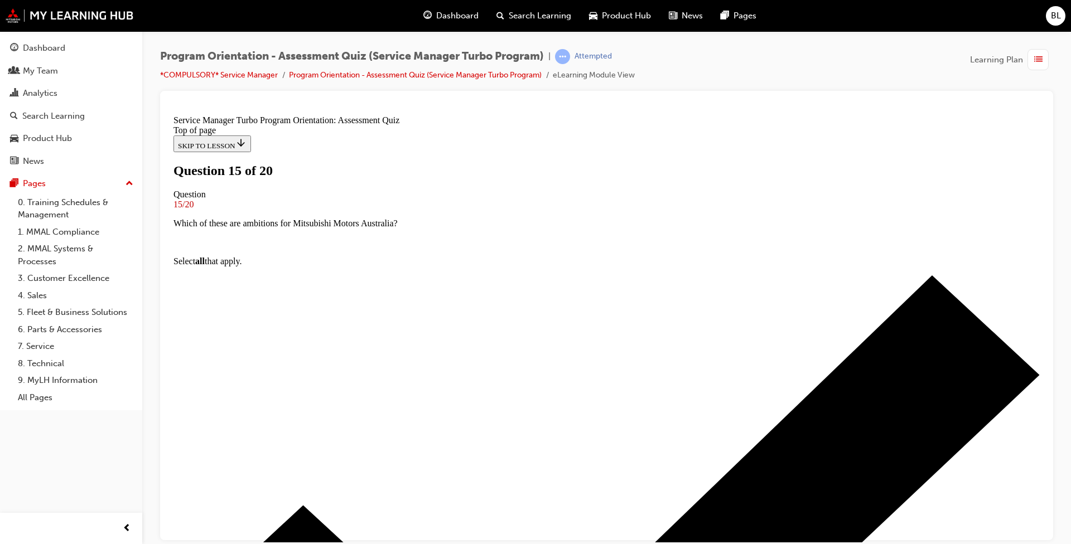
scroll to position [56, 0]
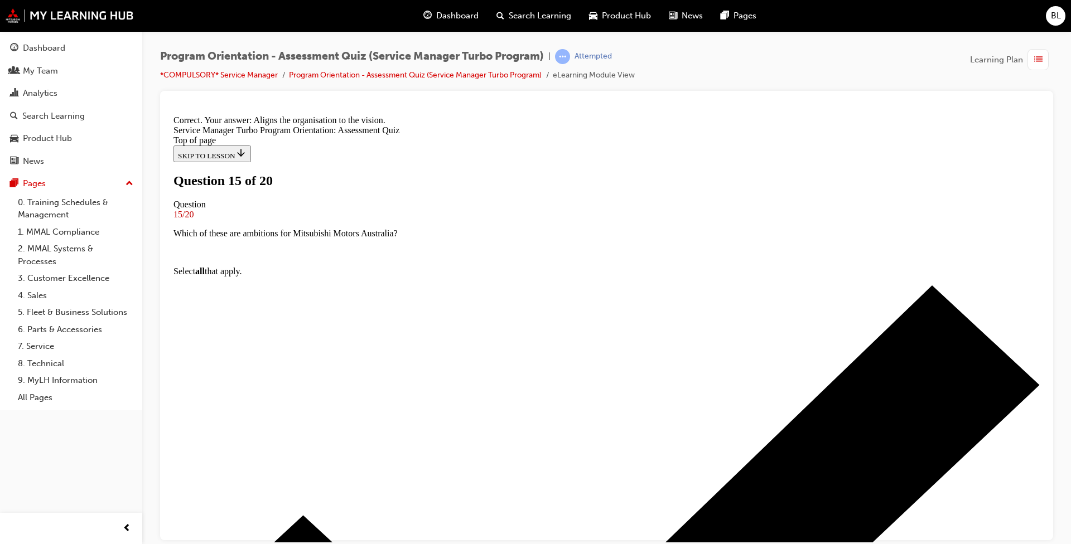
scroll to position [136, 0]
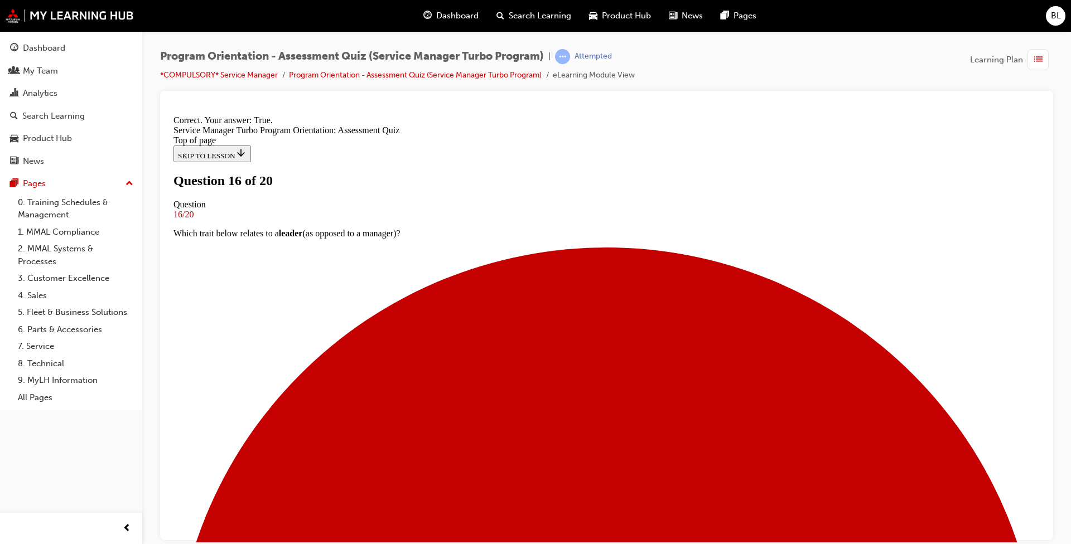
scroll to position [103, 0]
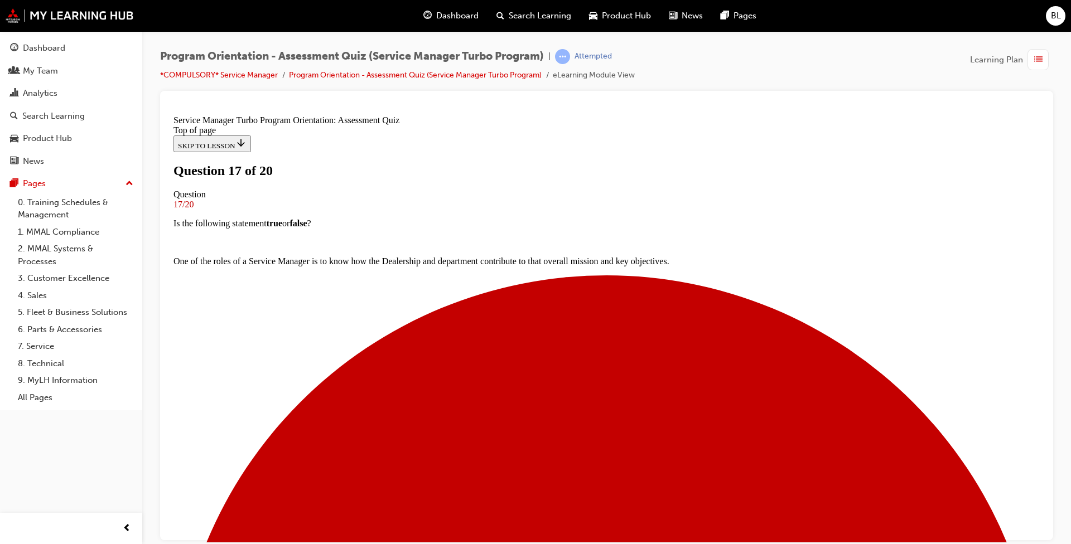
scroll to position [94, 0]
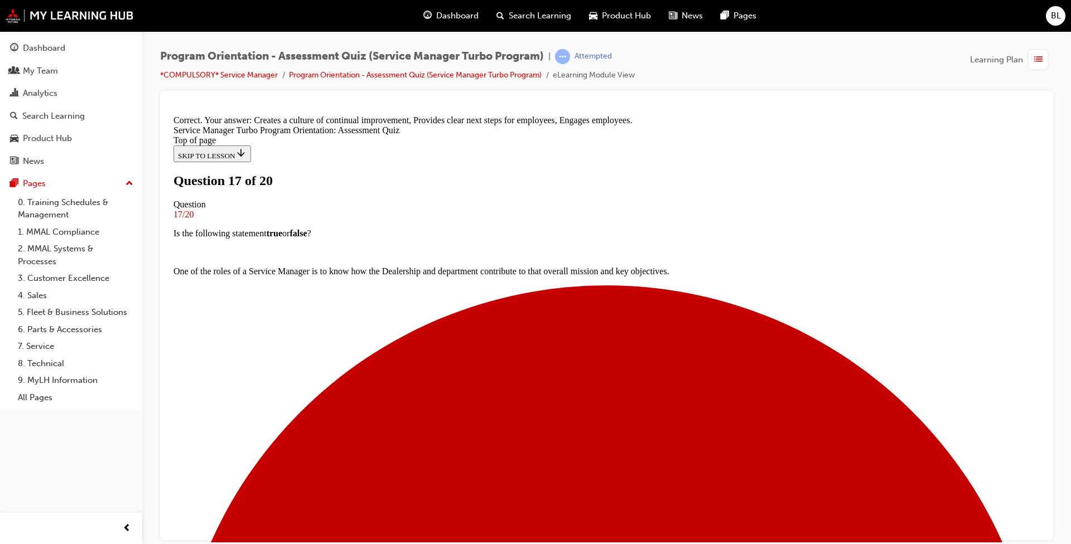
scroll to position [185, 0]
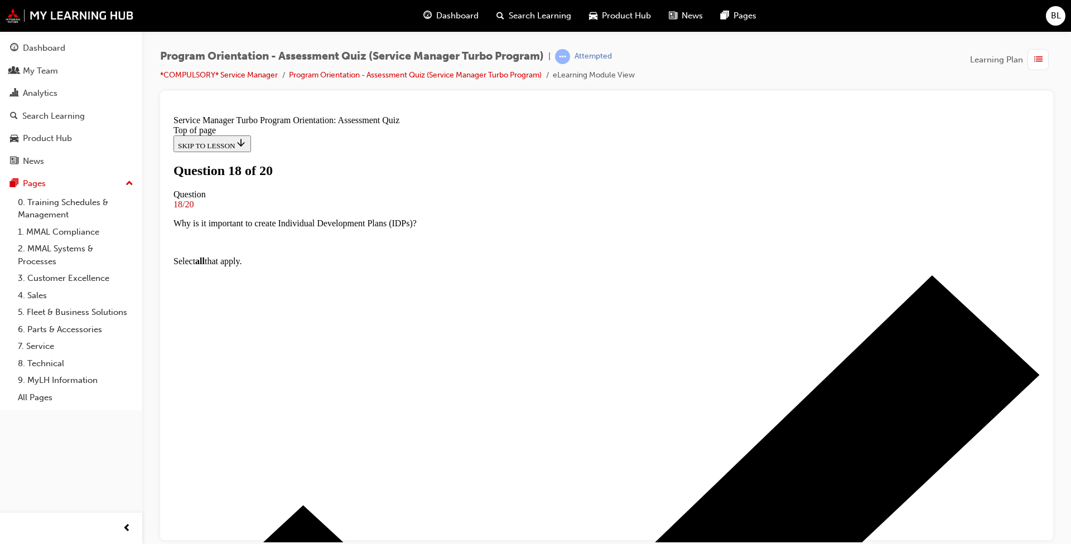
scroll to position [56, 0]
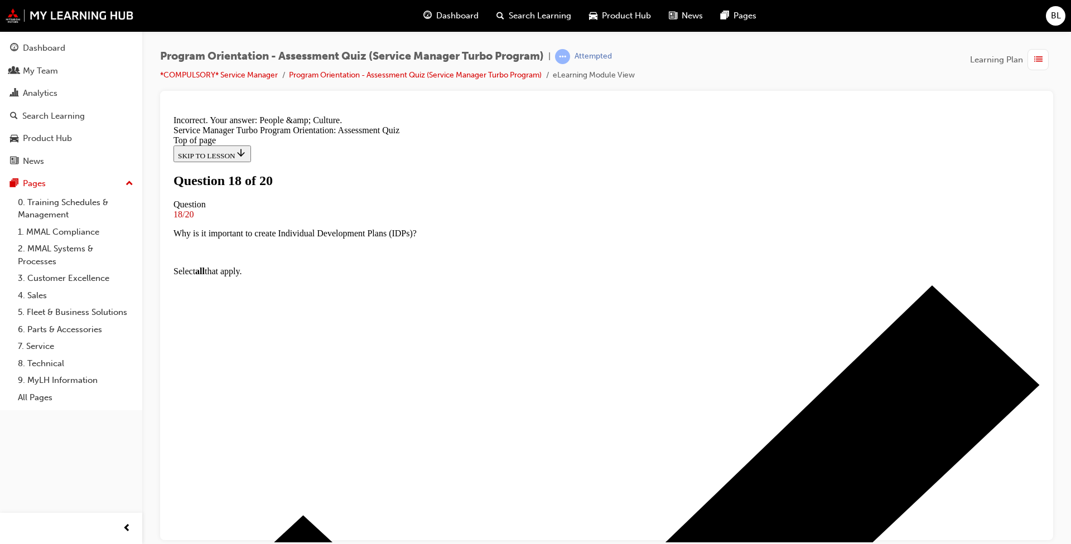
scroll to position [192, 0]
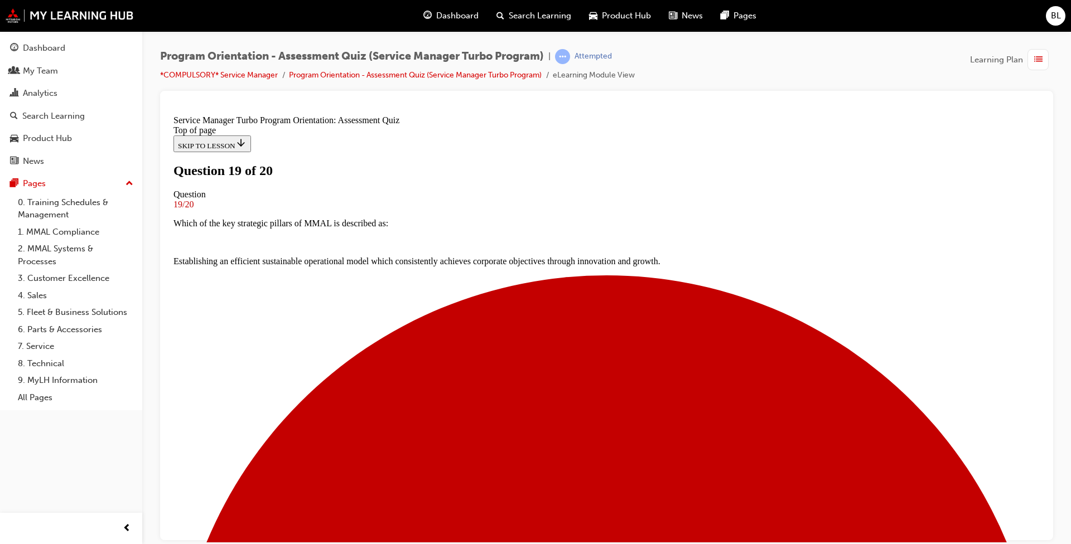
scroll to position [56, 0]
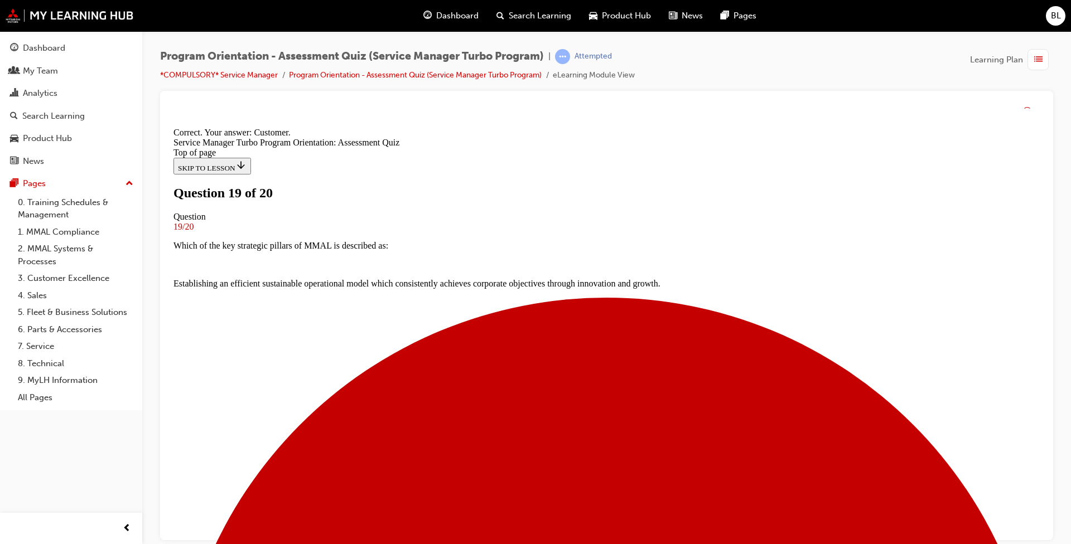
scroll to position [154, 0]
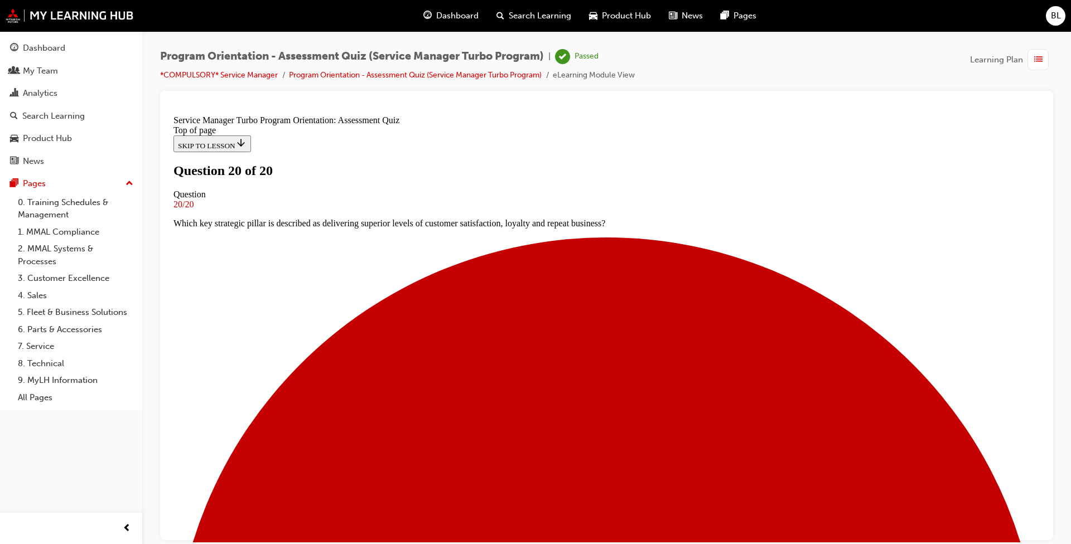
scroll to position [138, 0]
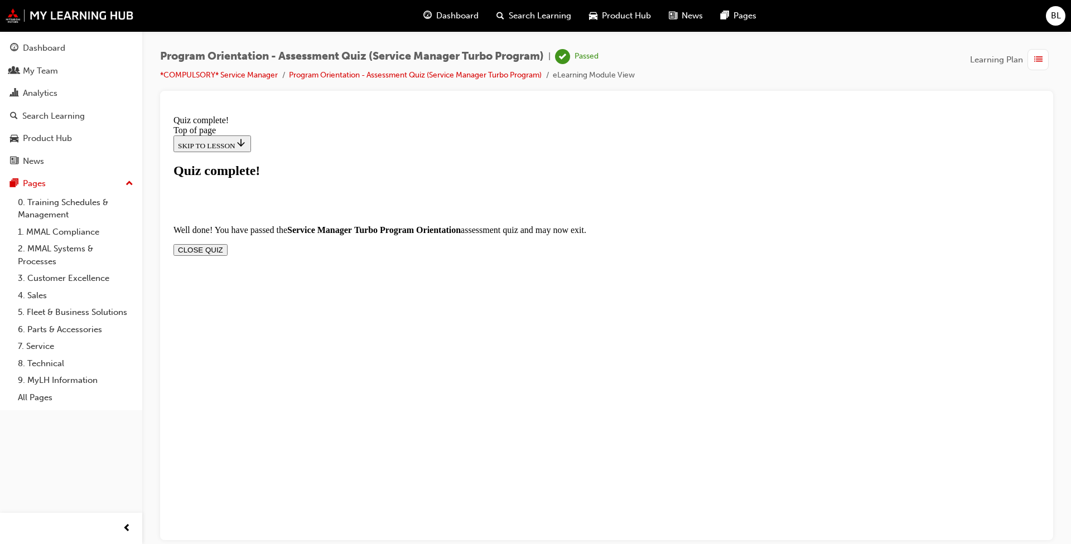
click at [228, 244] on button "CLOSE QUIZ" at bounding box center [200, 250] width 54 height 12
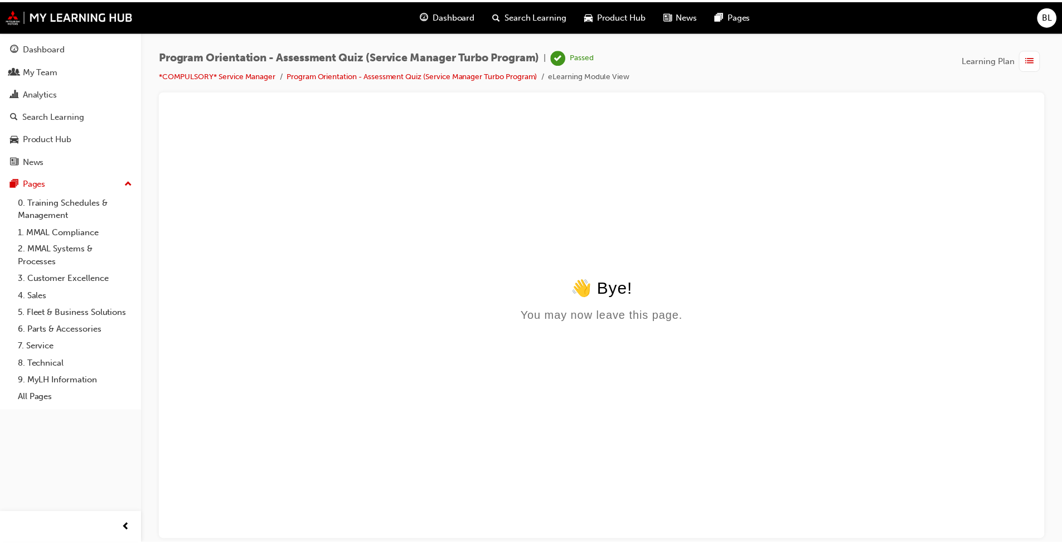
scroll to position [0, 0]
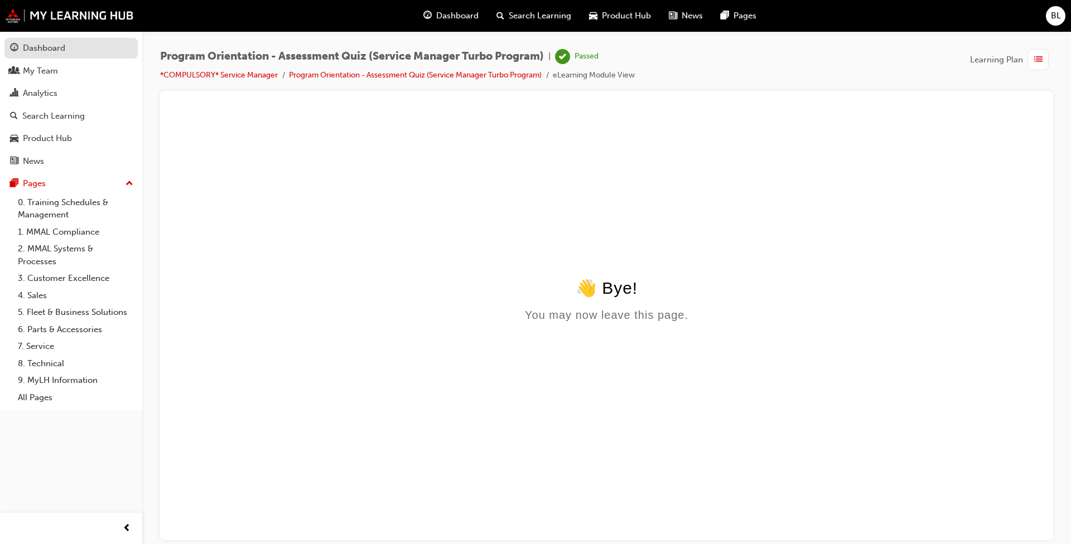
click at [58, 51] on div "Dashboard" at bounding box center [44, 48] width 42 height 13
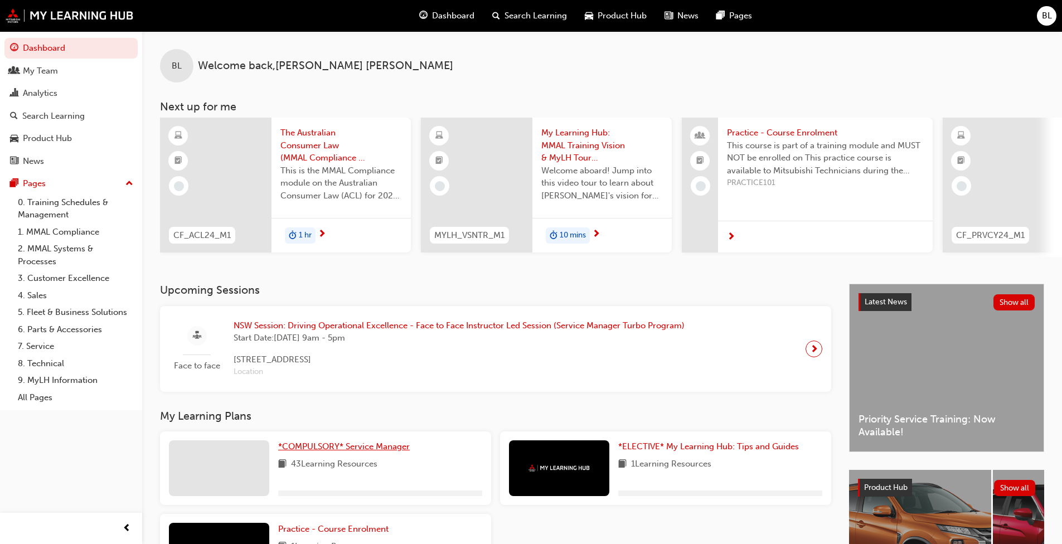
click at [337, 418] on link "*COMPULSORY* Service Manager" at bounding box center [346, 447] width 136 height 13
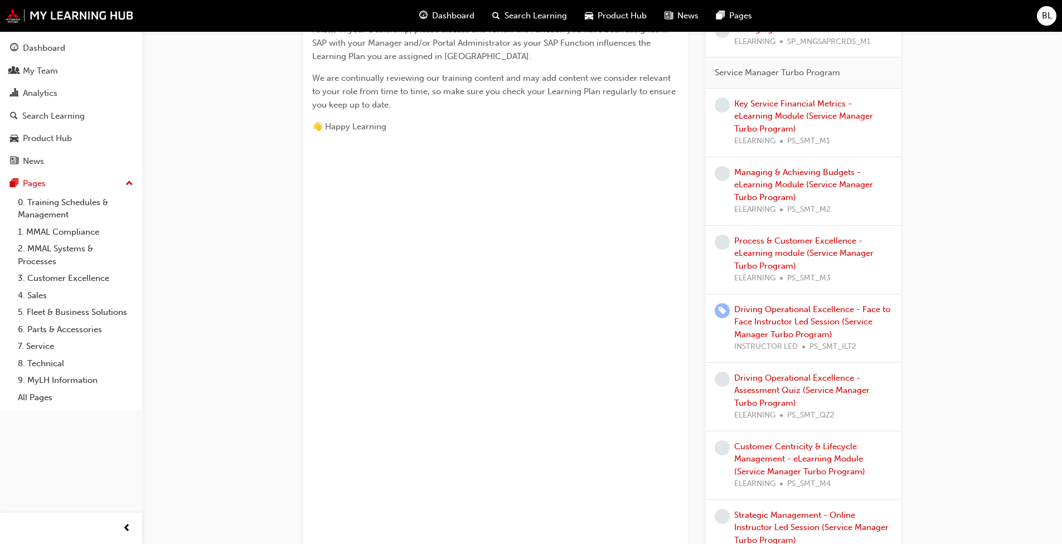
scroll to position [390, 0]
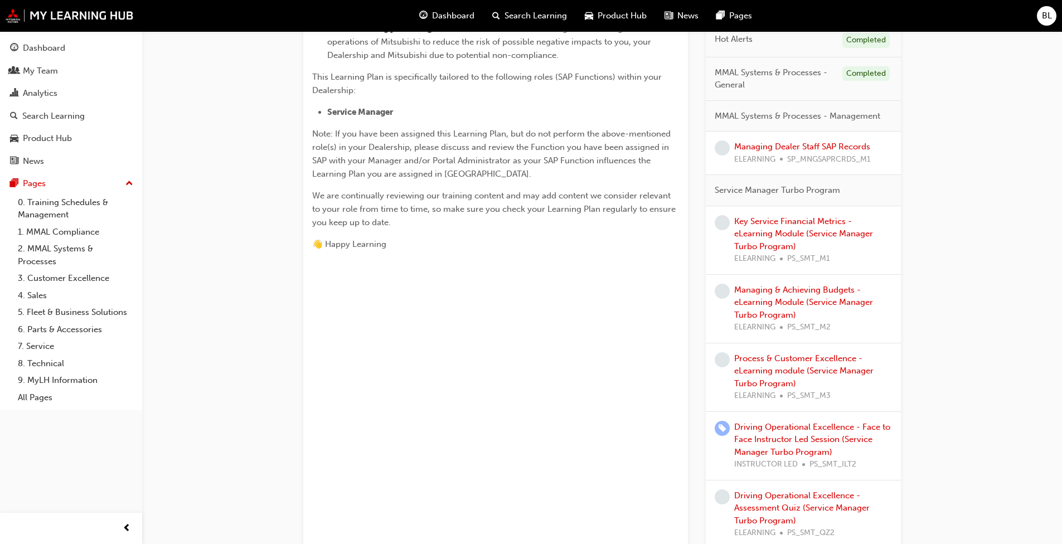
click at [557, 239] on div "Key Service Financial Metrics - eLearning Module (Service Manager Turbo Program…" at bounding box center [813, 240] width 158 height 50
click at [557, 234] on link "Key Service Financial Metrics - eLearning Module (Service Manager Turbo Program)" at bounding box center [803, 233] width 139 height 35
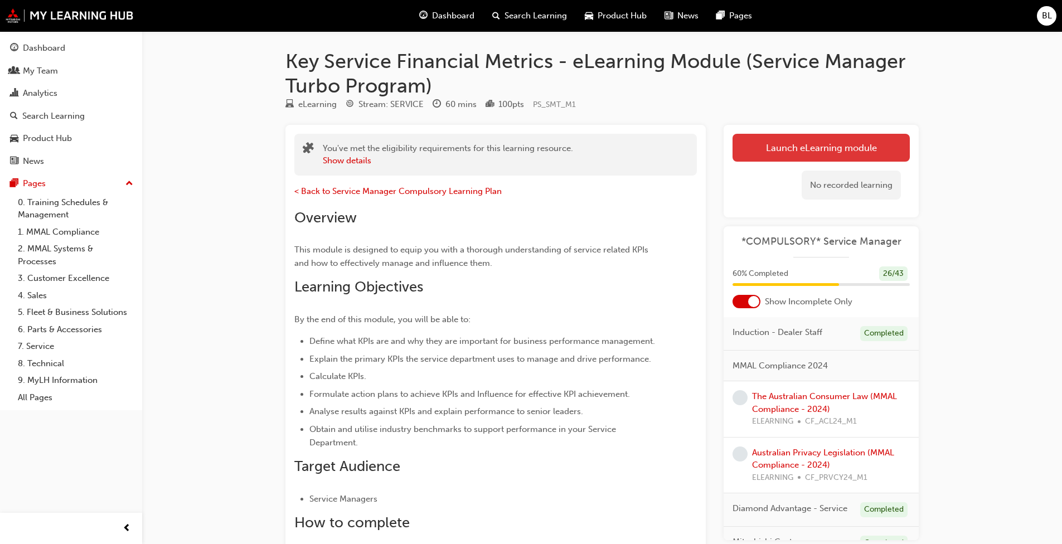
click at [557, 147] on link "Launch eLearning module" at bounding box center [821, 148] width 177 height 28
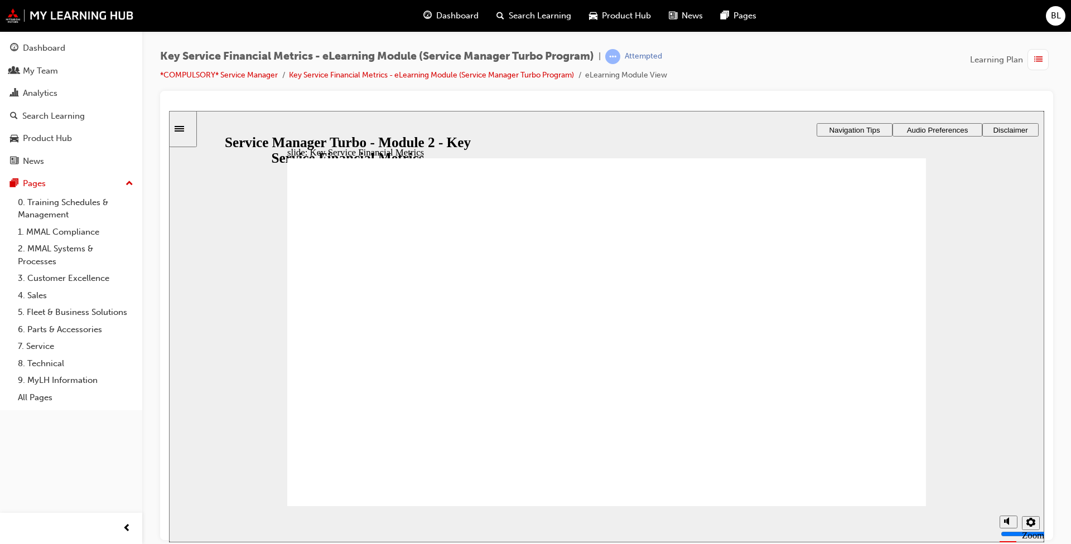
click at [557, 130] on span "Audio Preferences" at bounding box center [937, 129] width 61 height 8
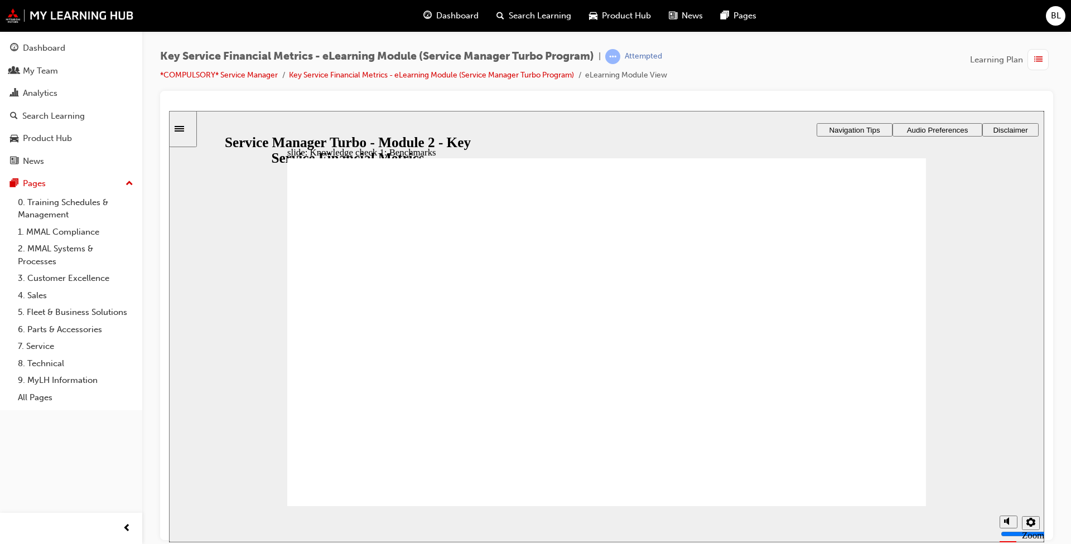
drag, startPoint x: 781, startPoint y: 438, endPoint x: 676, endPoint y: 384, distance: 117.7
drag, startPoint x: 435, startPoint y: 441, endPoint x: 423, endPoint y: 444, distance: 12.9
drag, startPoint x: 544, startPoint y: 442, endPoint x: 521, endPoint y: 384, distance: 63.1
drag, startPoint x: 567, startPoint y: 395, endPoint x: 429, endPoint y: 393, distance: 137.8
drag, startPoint x: 646, startPoint y: 444, endPoint x: 507, endPoint y: 414, distance: 142.6
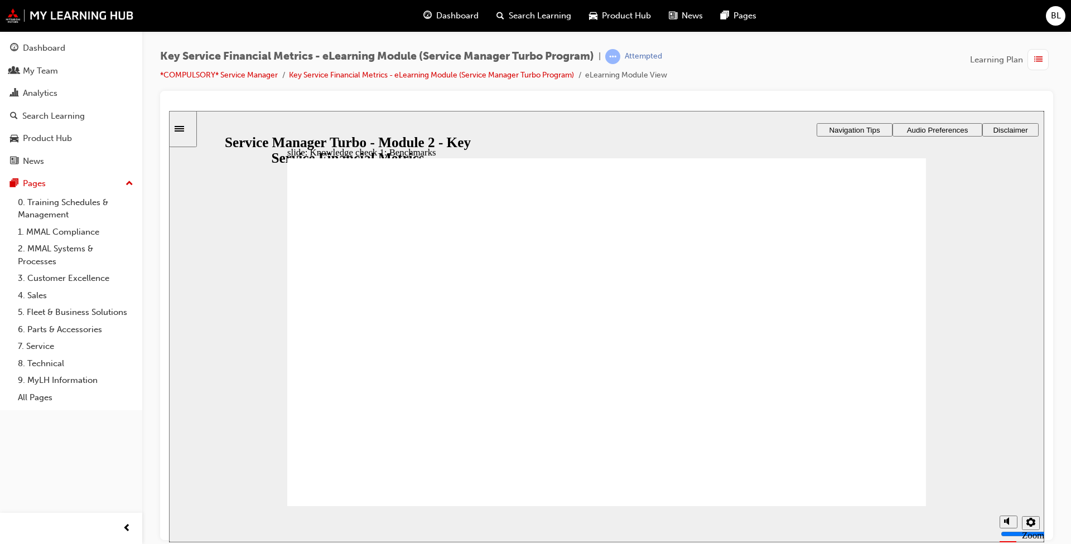
drag, startPoint x: 459, startPoint y: 437, endPoint x: 895, endPoint y: 377, distance: 439.6
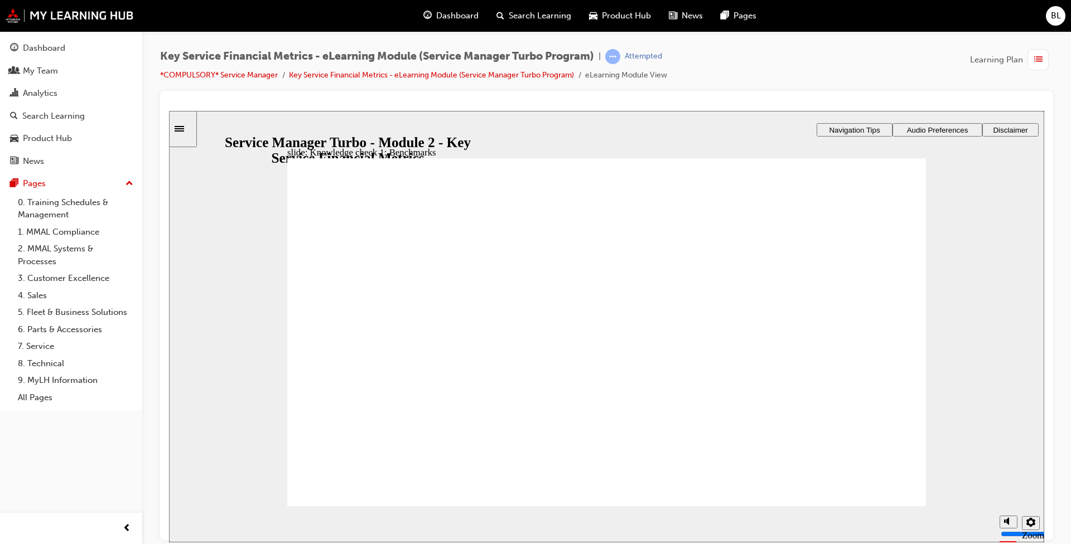
drag, startPoint x: 762, startPoint y: 437, endPoint x: 346, endPoint y: 396, distance: 418.1
drag, startPoint x: 546, startPoint y: 437, endPoint x: 528, endPoint y: 386, distance: 53.3
drag, startPoint x: 443, startPoint y: 446, endPoint x: 714, endPoint y: 392, distance: 276.5
drag, startPoint x: 685, startPoint y: 447, endPoint x: 820, endPoint y: 390, distance: 146.2
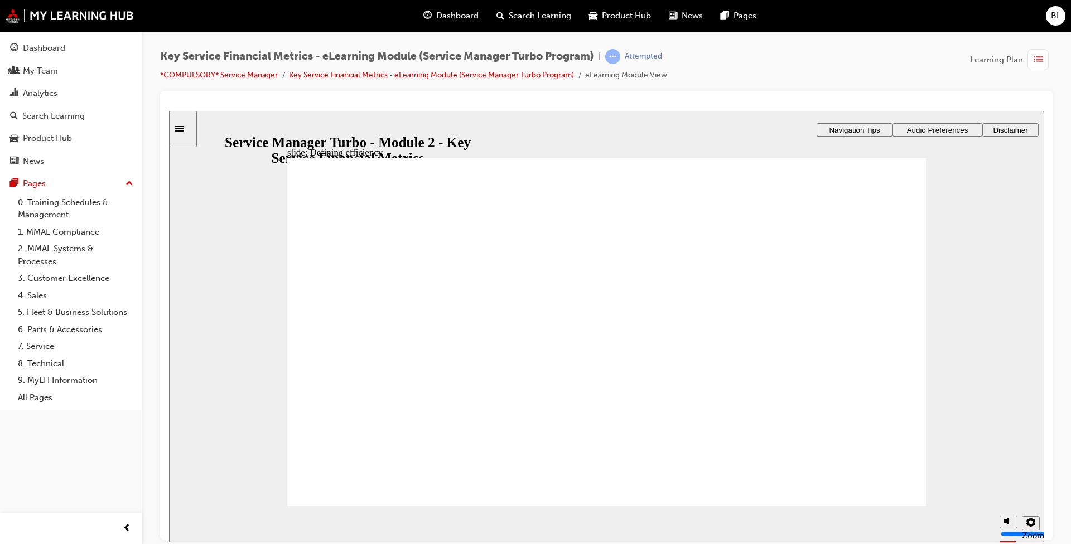
drag, startPoint x: 497, startPoint y: 356, endPoint x: 601, endPoint y: 364, distance: 104.0
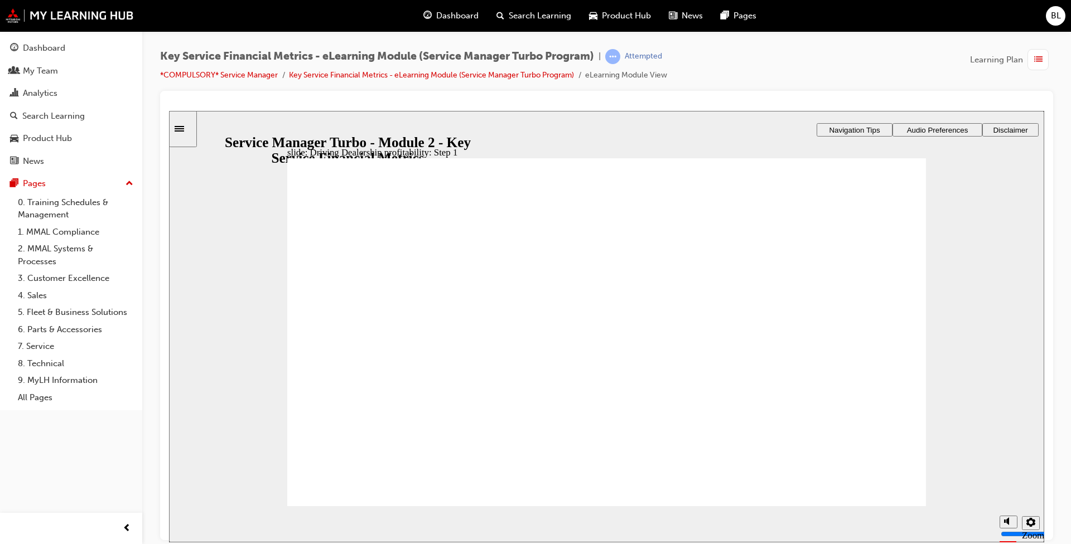
drag, startPoint x: 879, startPoint y: 228, endPoint x: 882, endPoint y: 342, distance: 113.8
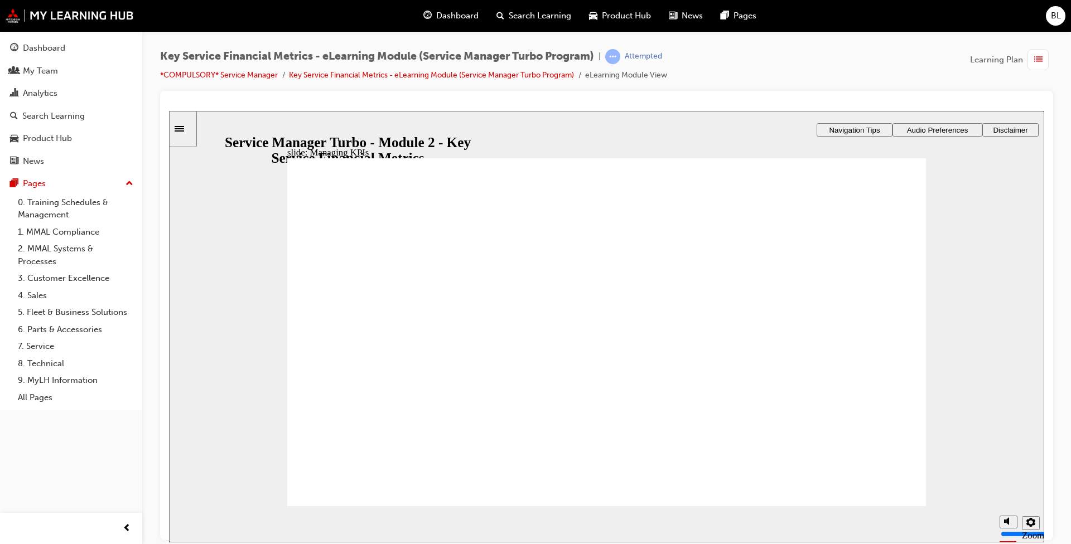
checkbox input "true"
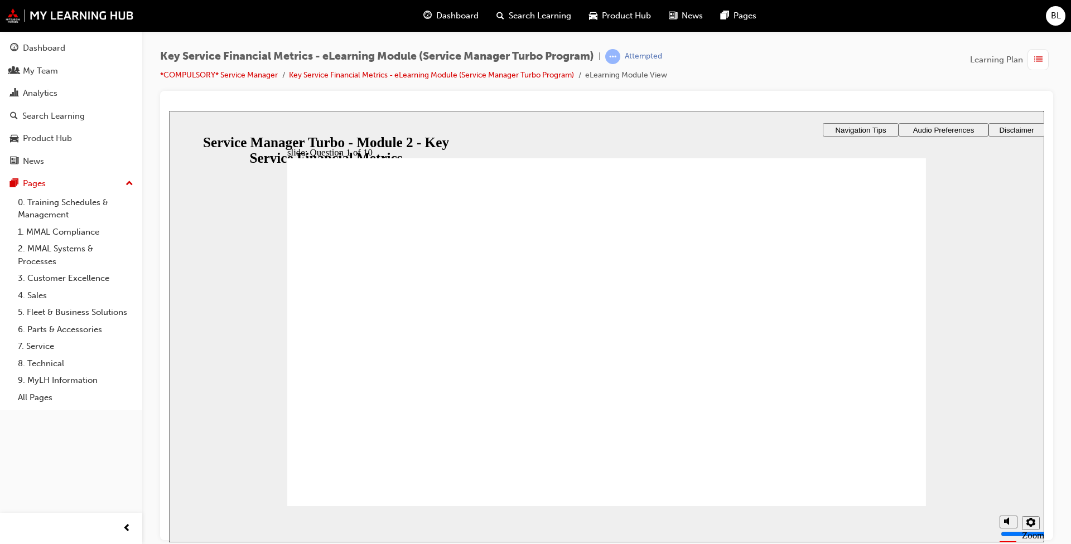
checkbox input "true"
radio input "true"
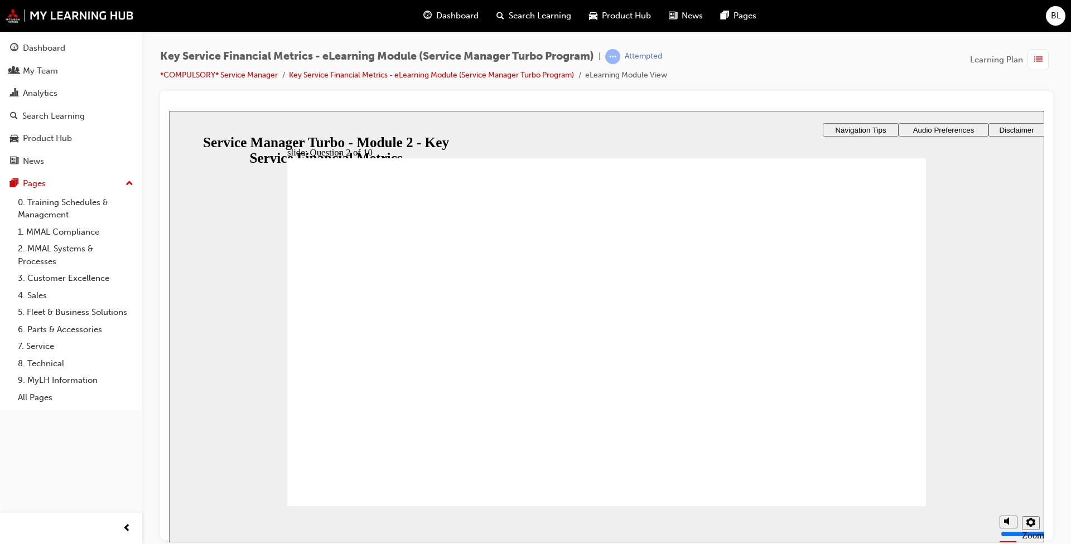
drag, startPoint x: 682, startPoint y: 412, endPoint x: 366, endPoint y: 319, distance: 328.4
drag, startPoint x: 825, startPoint y: 404, endPoint x: 508, endPoint y: 321, distance: 328.2
drag, startPoint x: 464, startPoint y: 408, endPoint x: 622, endPoint y: 317, distance: 182.1
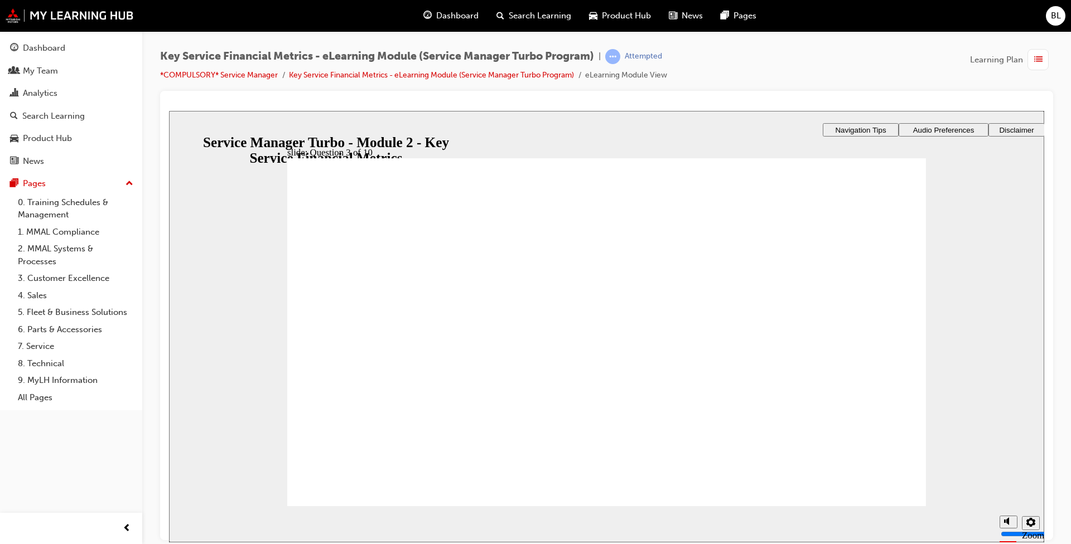
drag, startPoint x: 367, startPoint y: 430, endPoint x: 838, endPoint y: 348, distance: 478.3
radio input "true"
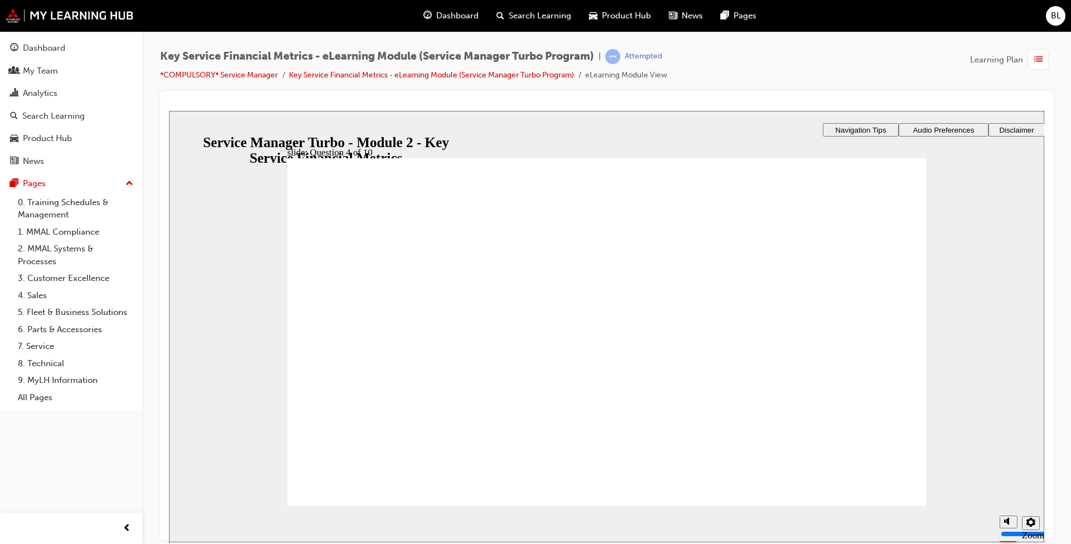
radio input "true"
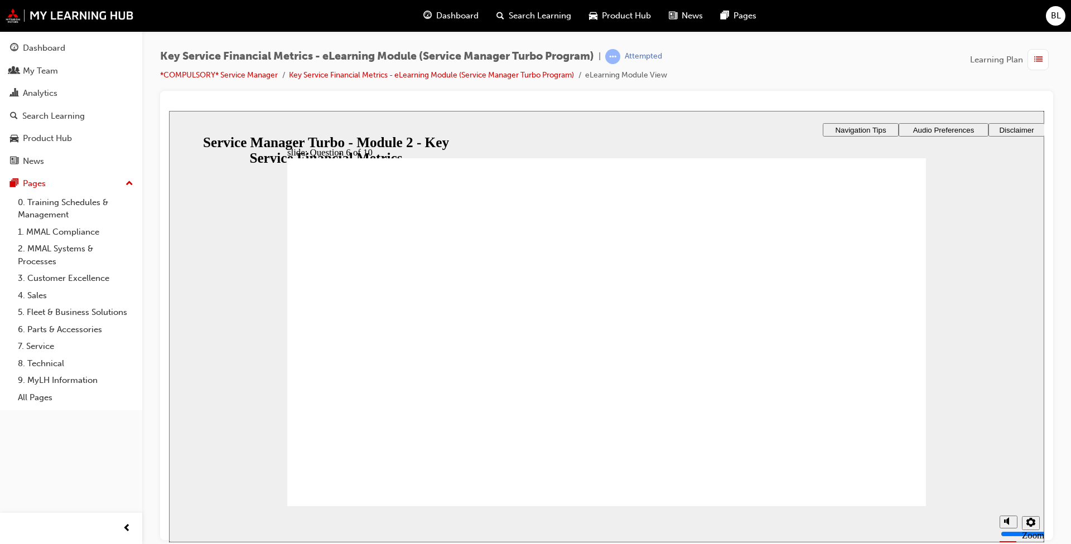
radio input "true"
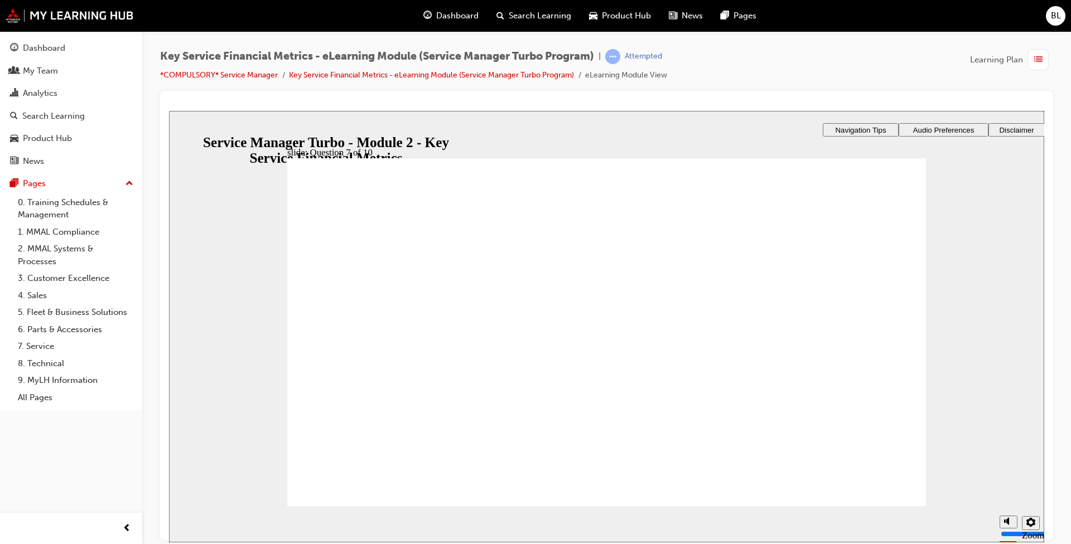
radio input "true"
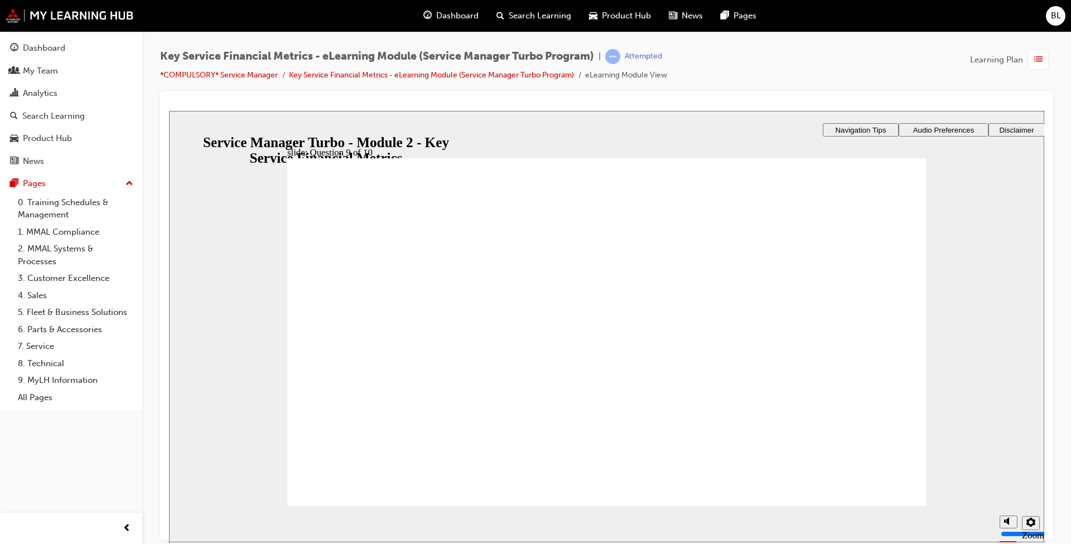
checkbox input "true"
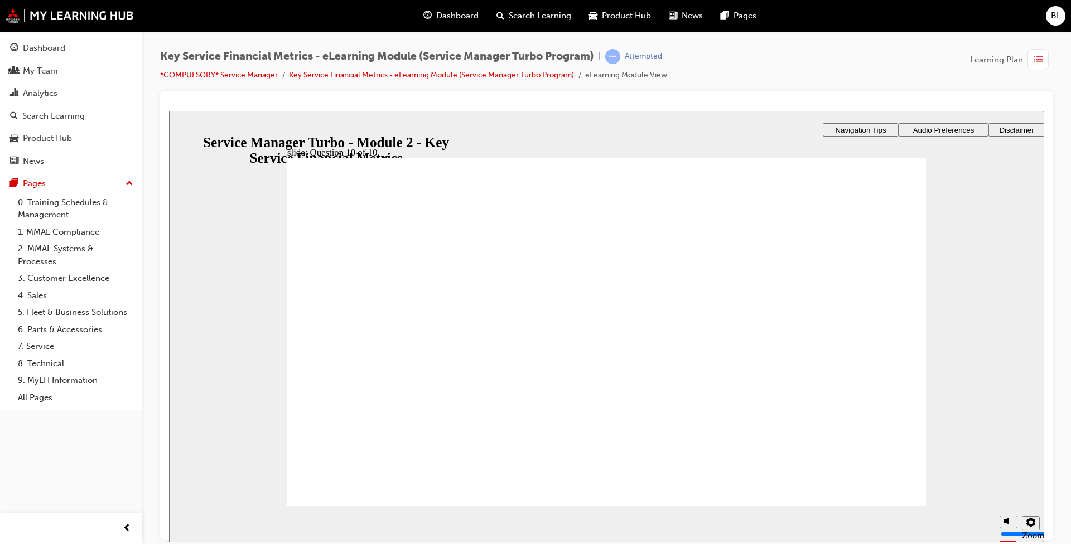
radio input "true"
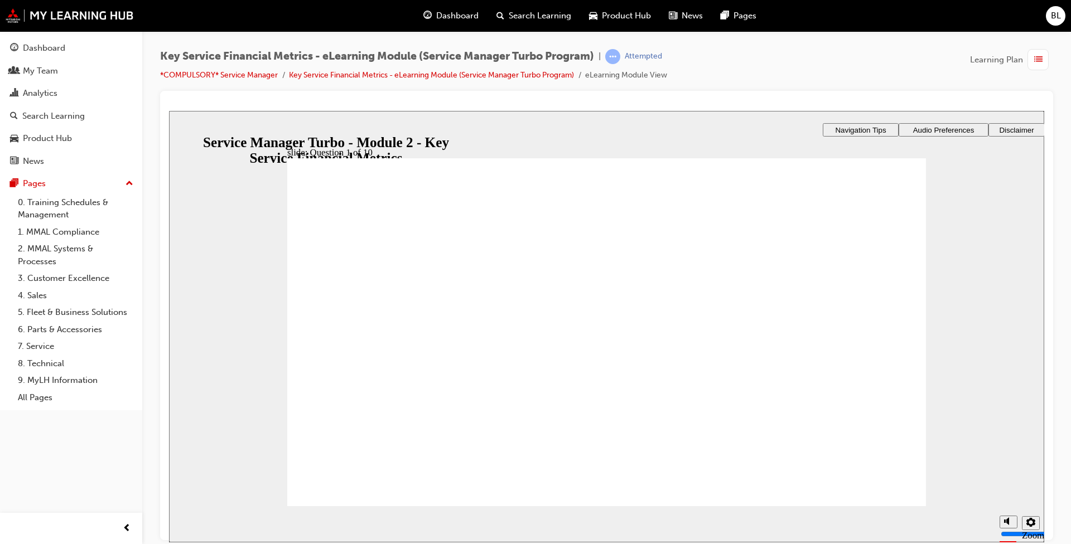
checkbox input "true"
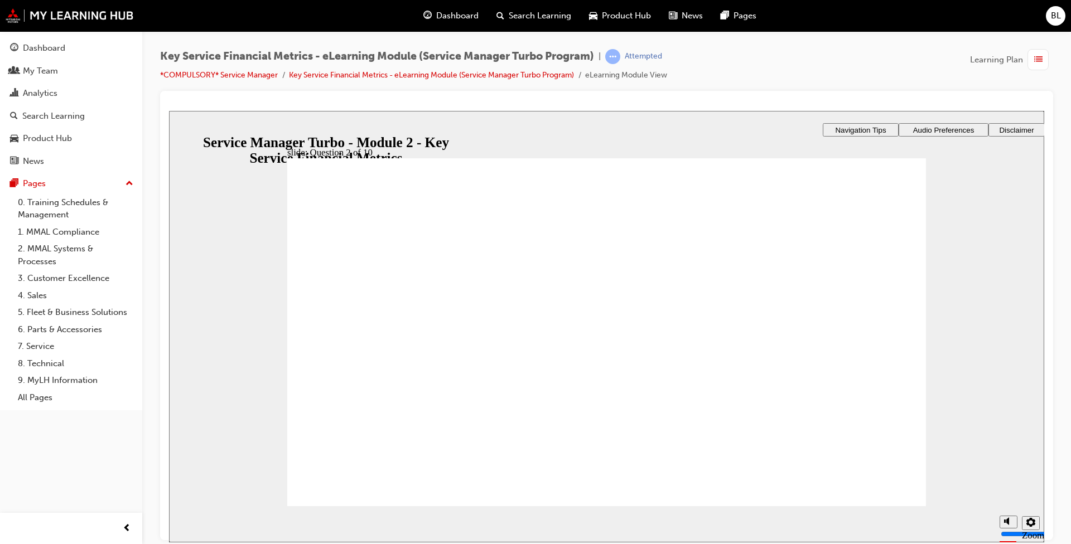
radio input "true"
drag, startPoint x: 355, startPoint y: 426, endPoint x: 833, endPoint y: 344, distance: 485.0
drag, startPoint x: 684, startPoint y: 407, endPoint x: 342, endPoint y: 319, distance: 353.4
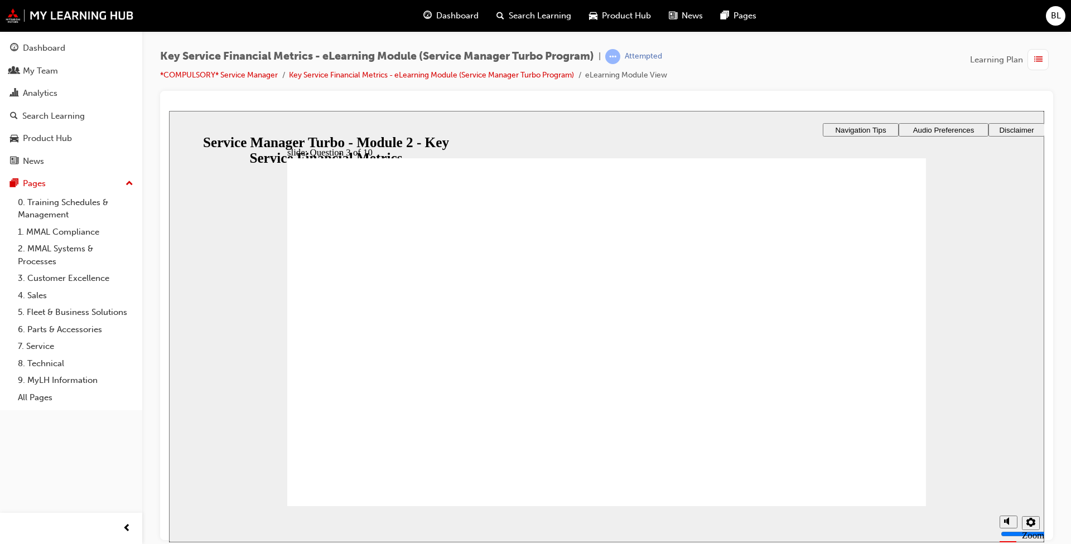
drag, startPoint x: 514, startPoint y: 410, endPoint x: 674, endPoint y: 322, distance: 183.5
drag, startPoint x: 835, startPoint y: 413, endPoint x: 510, endPoint y: 330, distance: 335.1
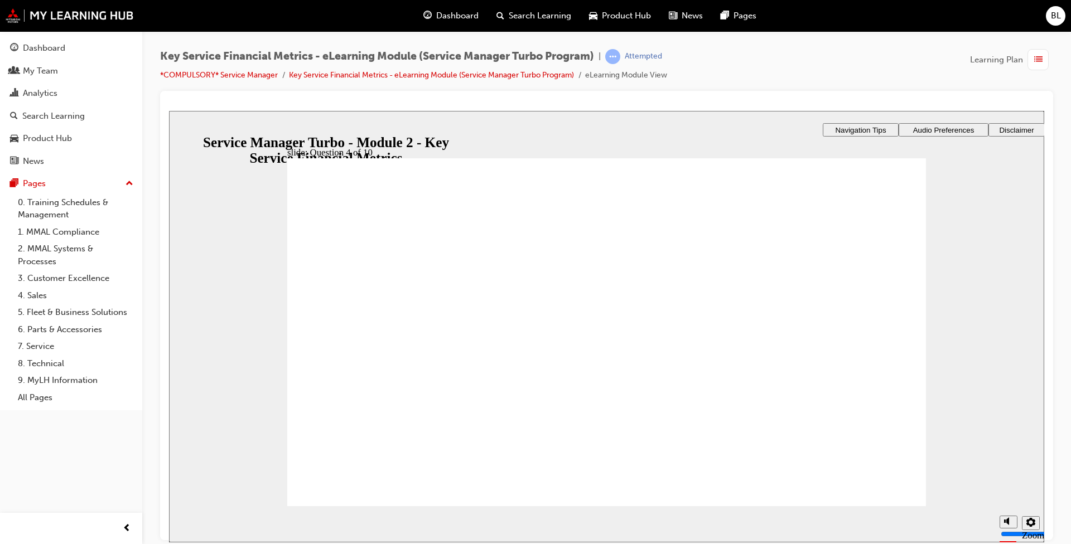
radio input "true"
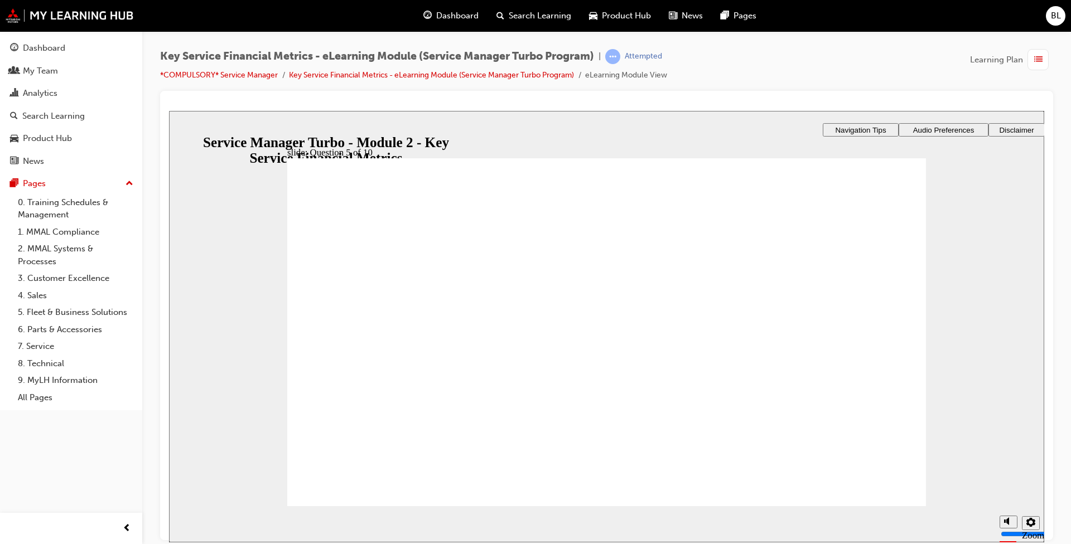
radio input "true"
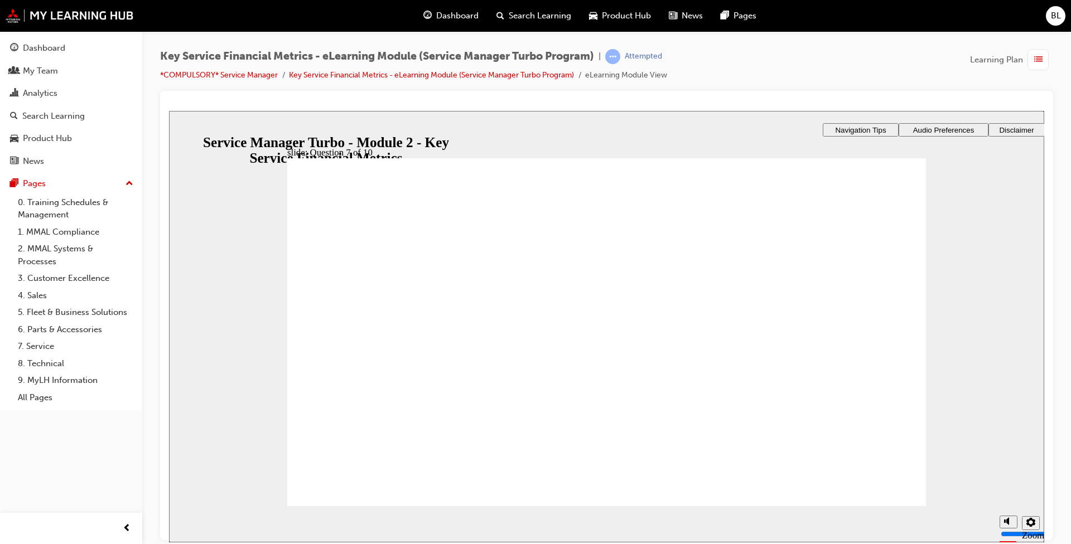
radio input "true"
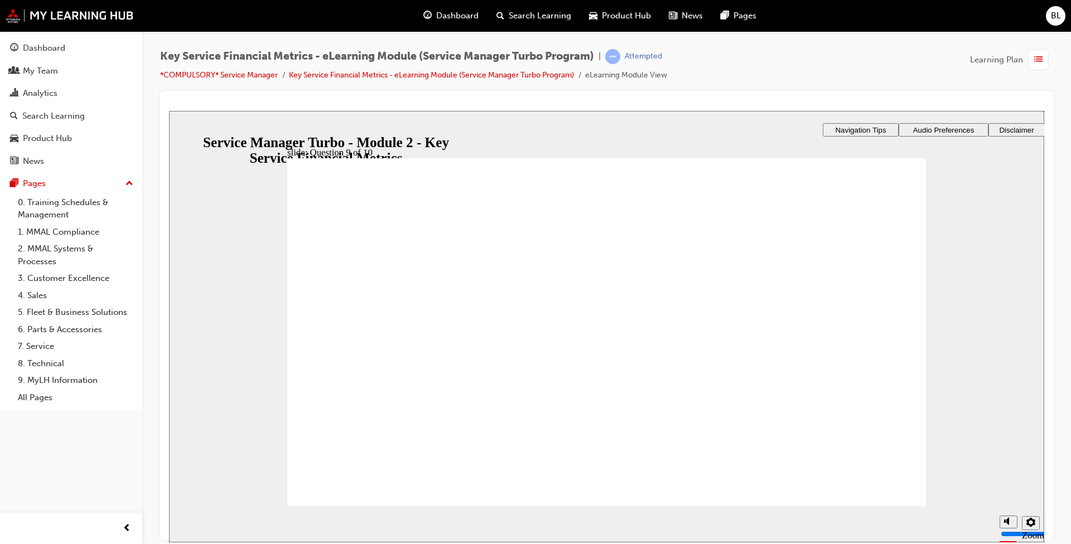
checkbox input "true"
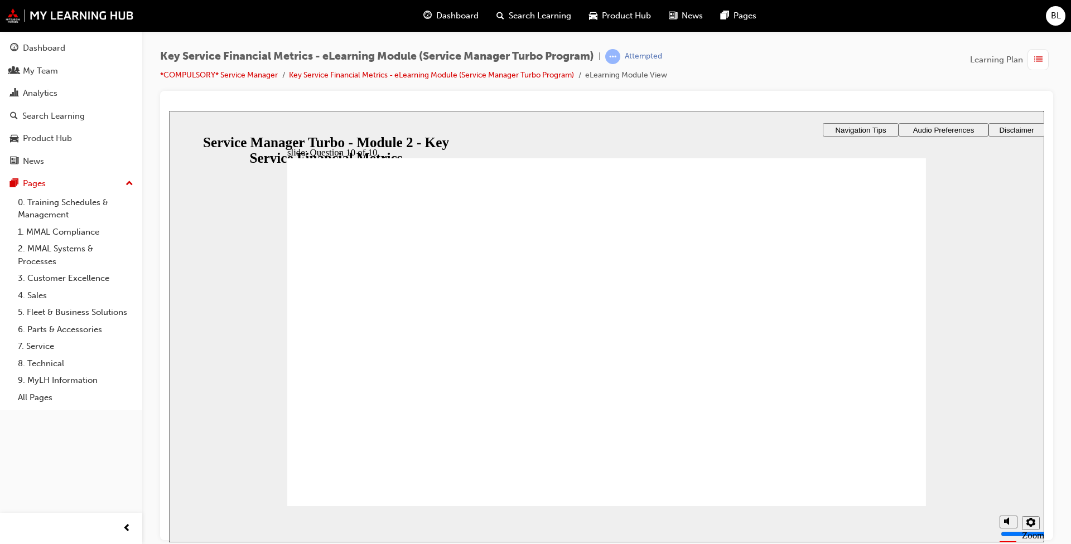
radio input "true"
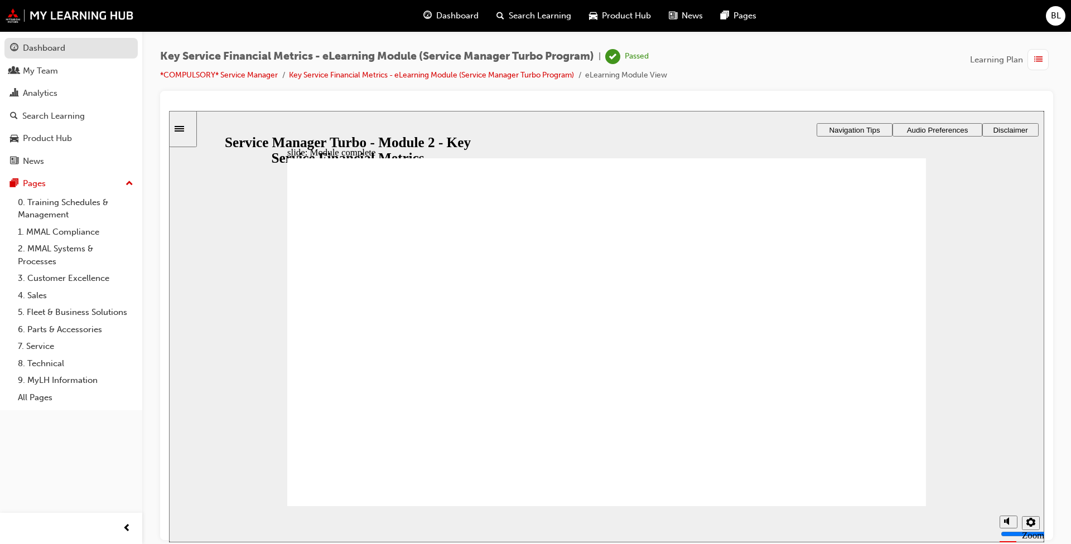
click at [42, 47] on div "Dashboard" at bounding box center [44, 48] width 42 height 13
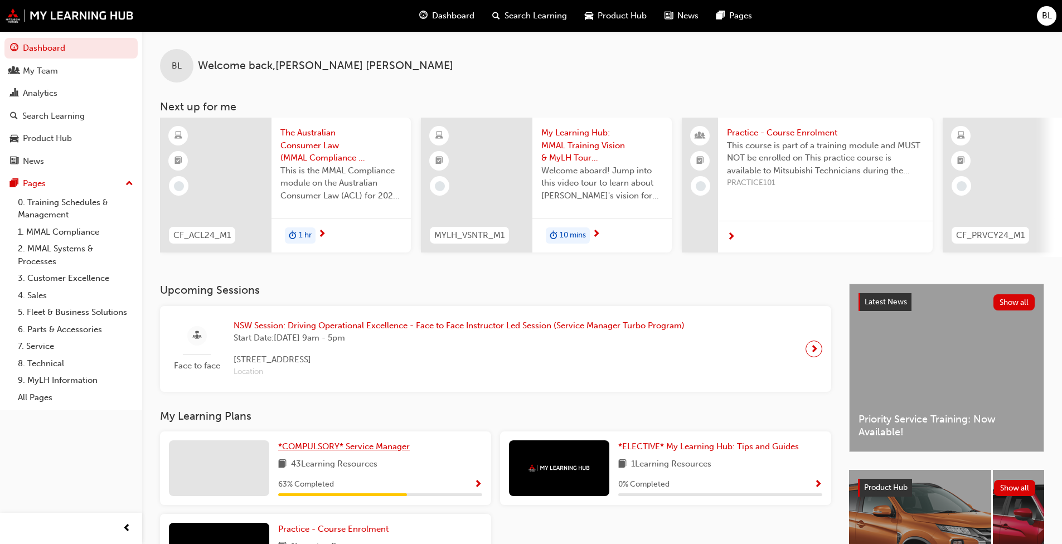
click at [355, 452] on span "*COMPULSORY* Service Manager" at bounding box center [344, 447] width 132 height 10
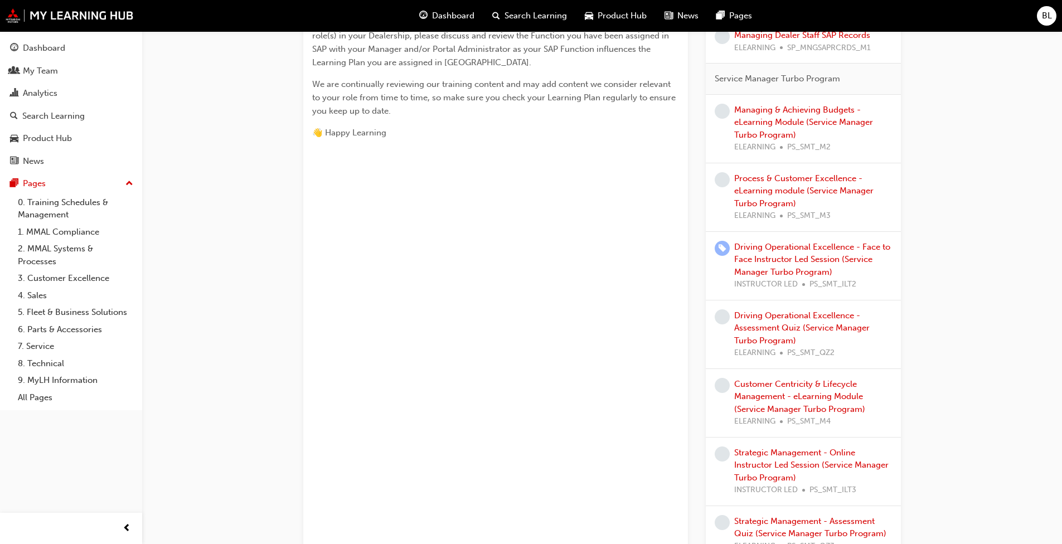
scroll to position [279, 0]
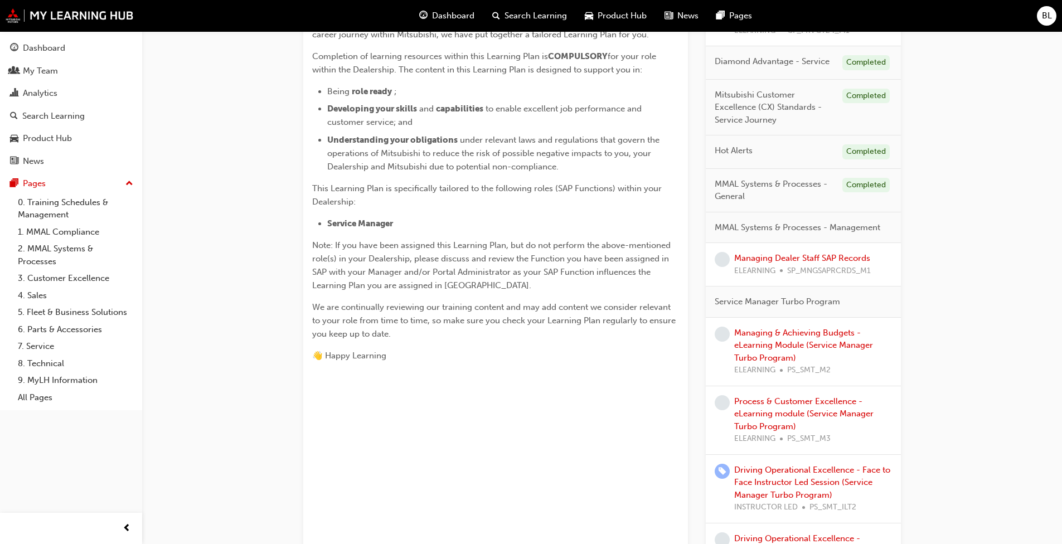
click at [779, 351] on div "Managing & Achieving Budgets - eLearning Module (Service Manager Turbo Program)…" at bounding box center [813, 352] width 158 height 50
click at [779, 350] on div "Managing & Achieving Budgets - eLearning Module (Service Manager Turbo Program)…" at bounding box center [813, 352] width 158 height 50
click at [779, 346] on link "Managing & Achieving Budgets - eLearning Module (Service Manager Turbo Program)" at bounding box center [803, 345] width 139 height 35
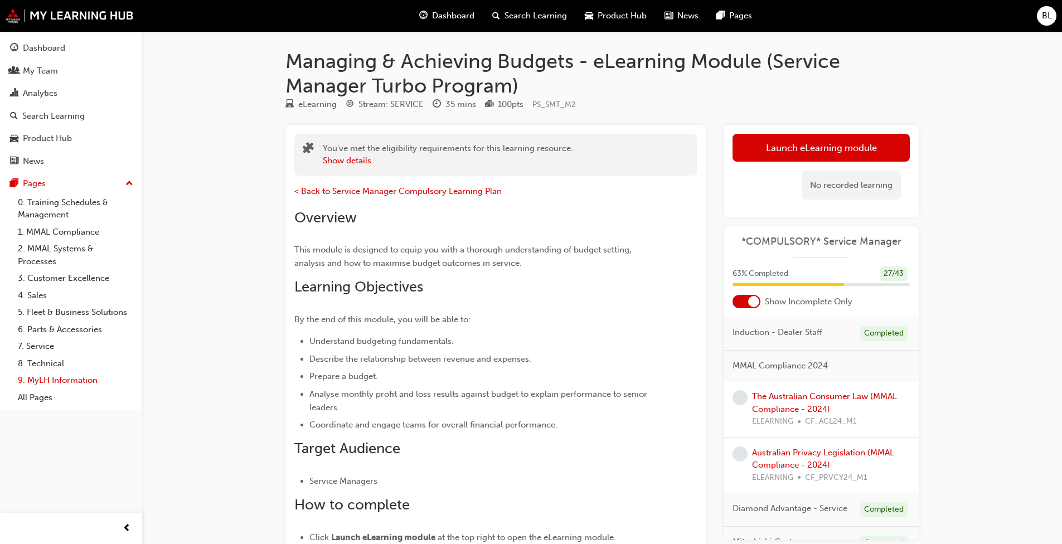
click at [57, 385] on link "9. MyLH Information" at bounding box center [75, 380] width 124 height 17
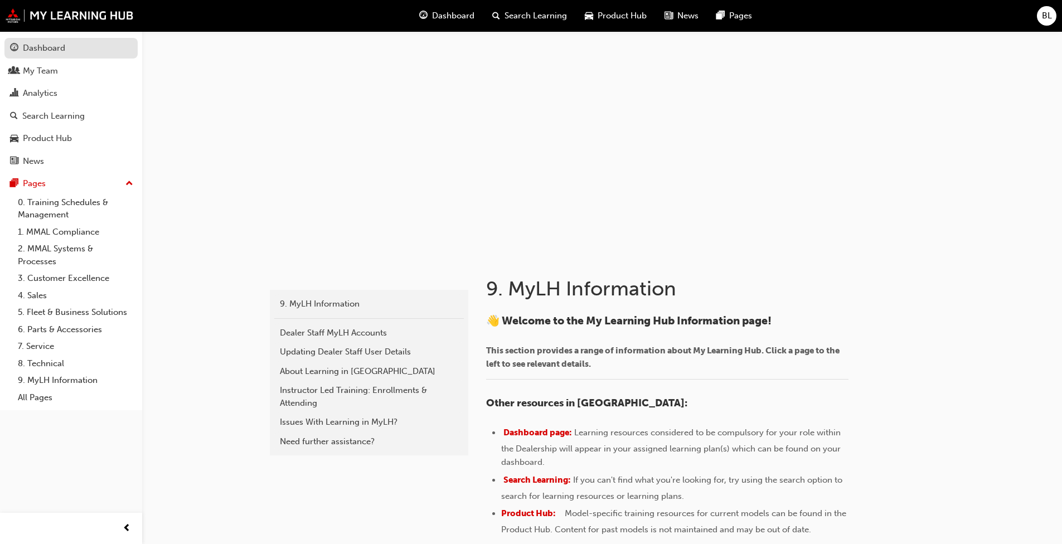
click at [49, 51] on div "Dashboard" at bounding box center [44, 48] width 42 height 13
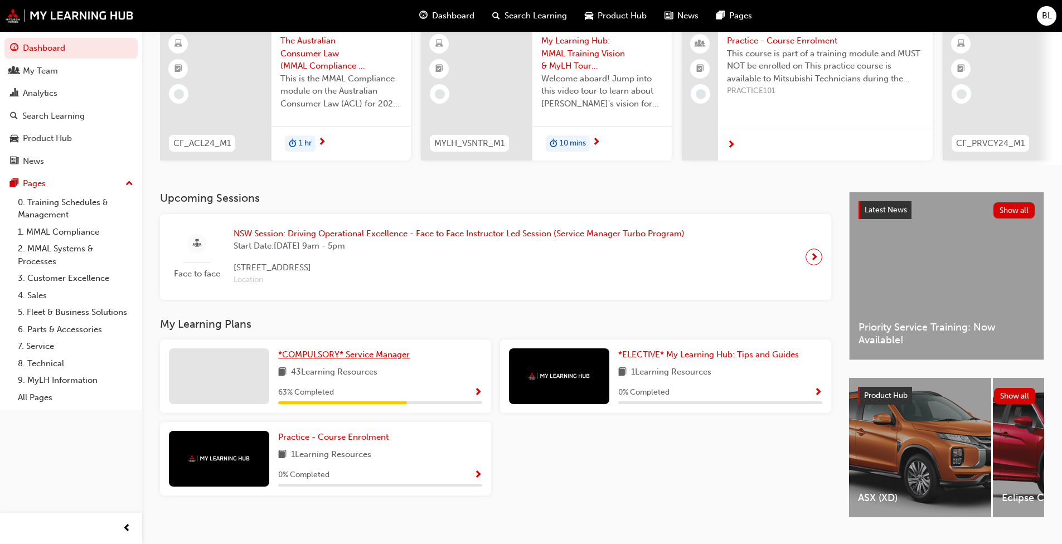
scroll to position [112, 0]
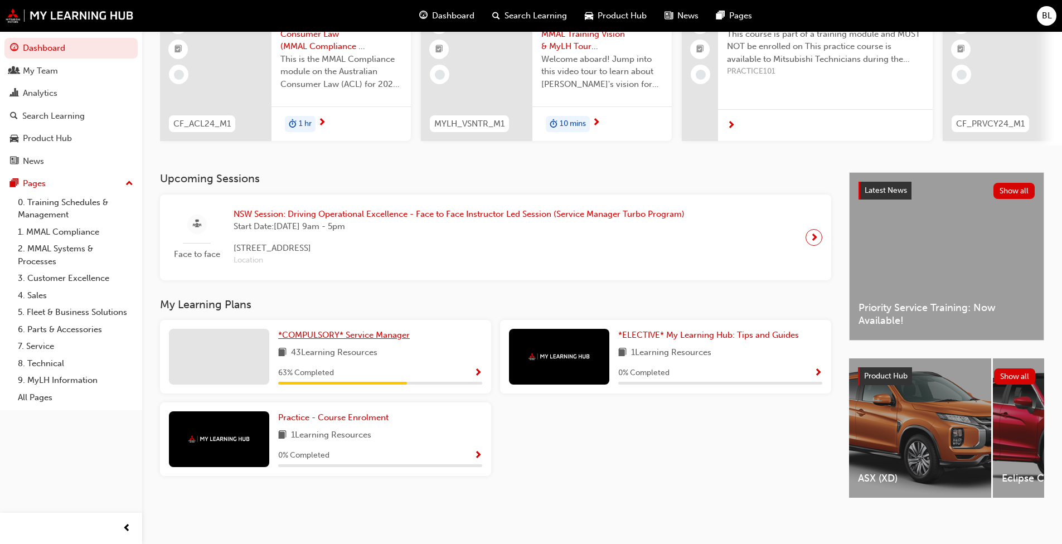
click at [342, 340] on span "*COMPULSORY* Service Manager" at bounding box center [344, 335] width 132 height 10
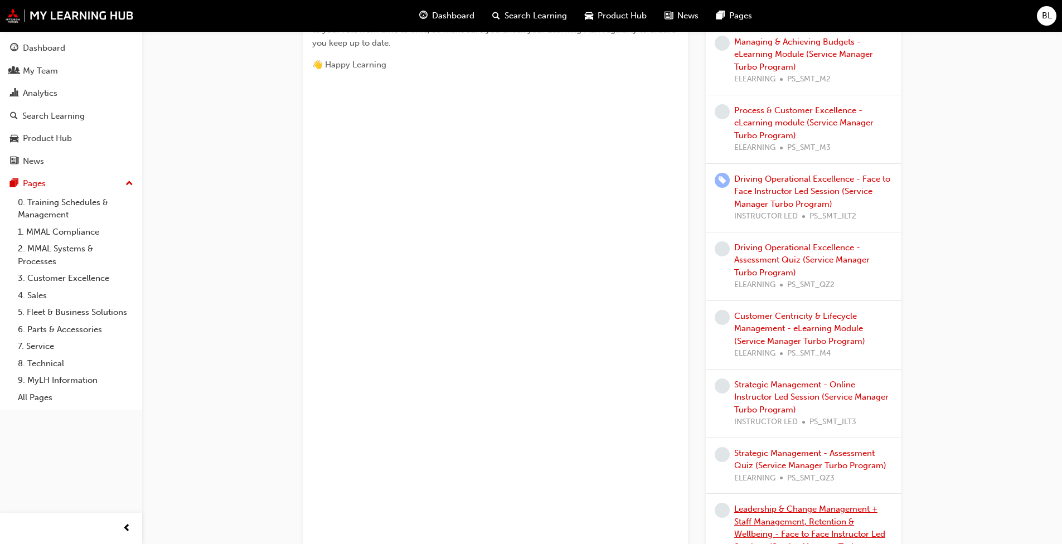
scroll to position [474, 0]
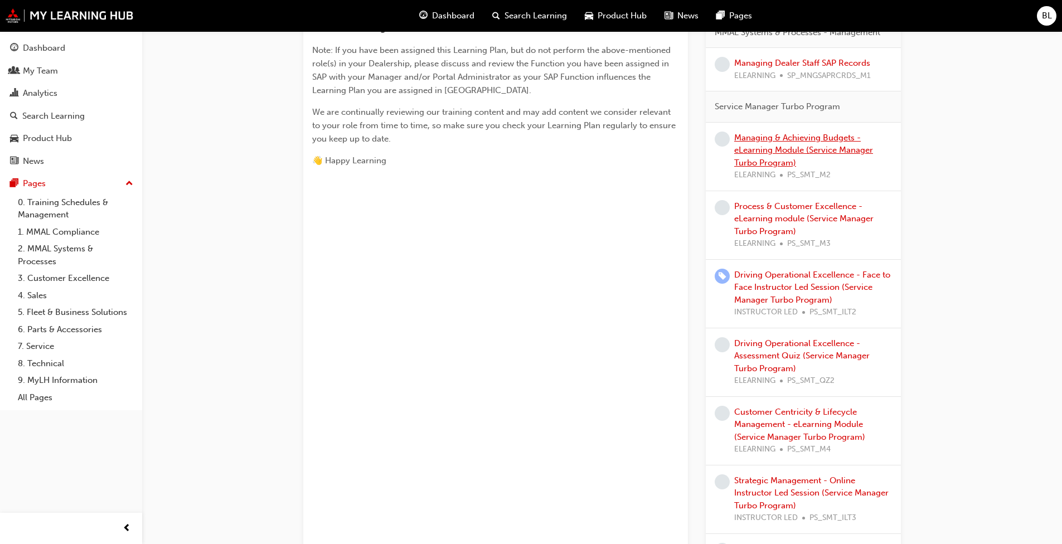
click at [782, 149] on link "Managing & Achieving Budgets - eLearning Module (Service Manager Turbo Program)" at bounding box center [803, 150] width 139 height 35
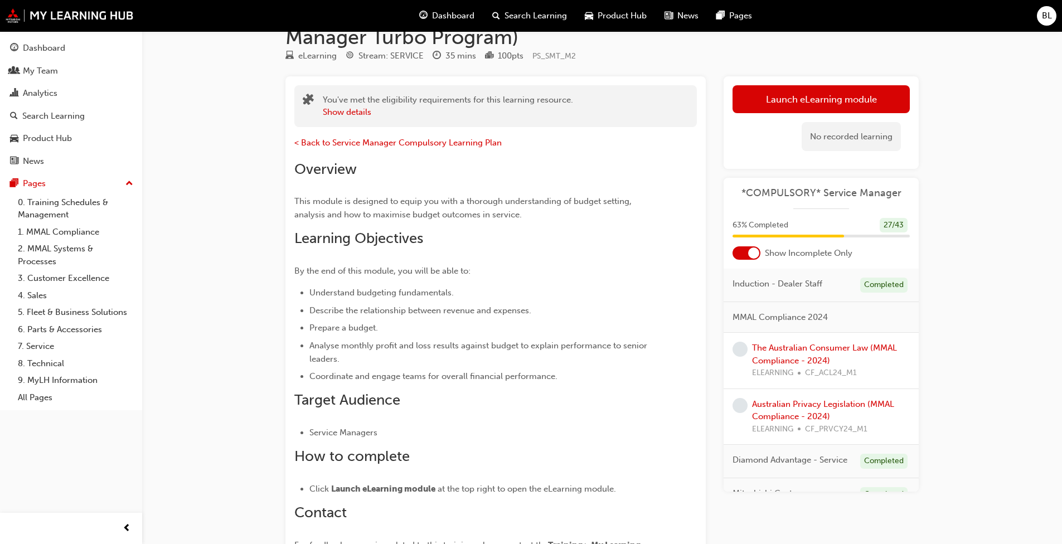
scroll to position [69, 0]
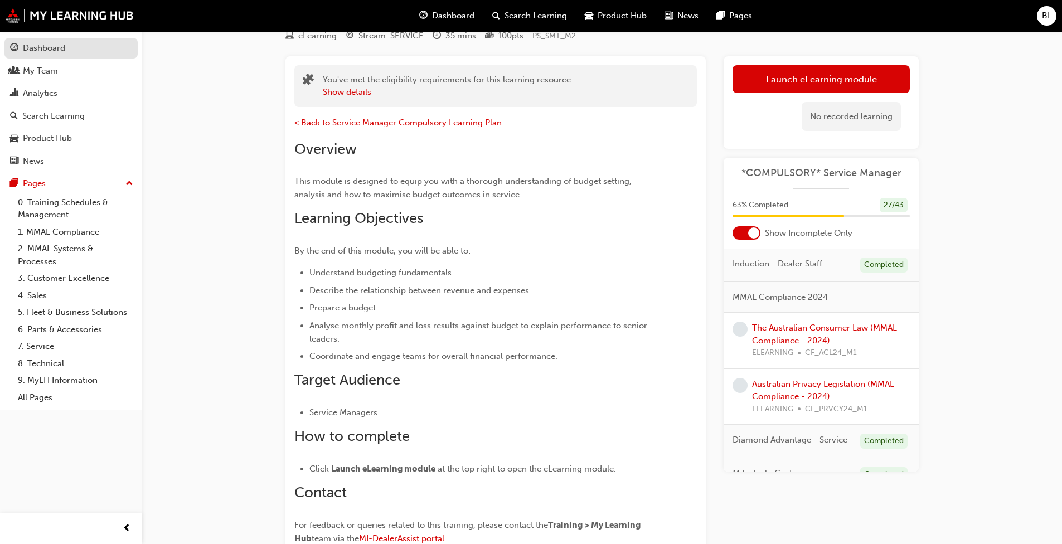
click at [41, 52] on div "Dashboard" at bounding box center [44, 48] width 42 height 13
